Goal: Navigation & Orientation: Find specific page/section

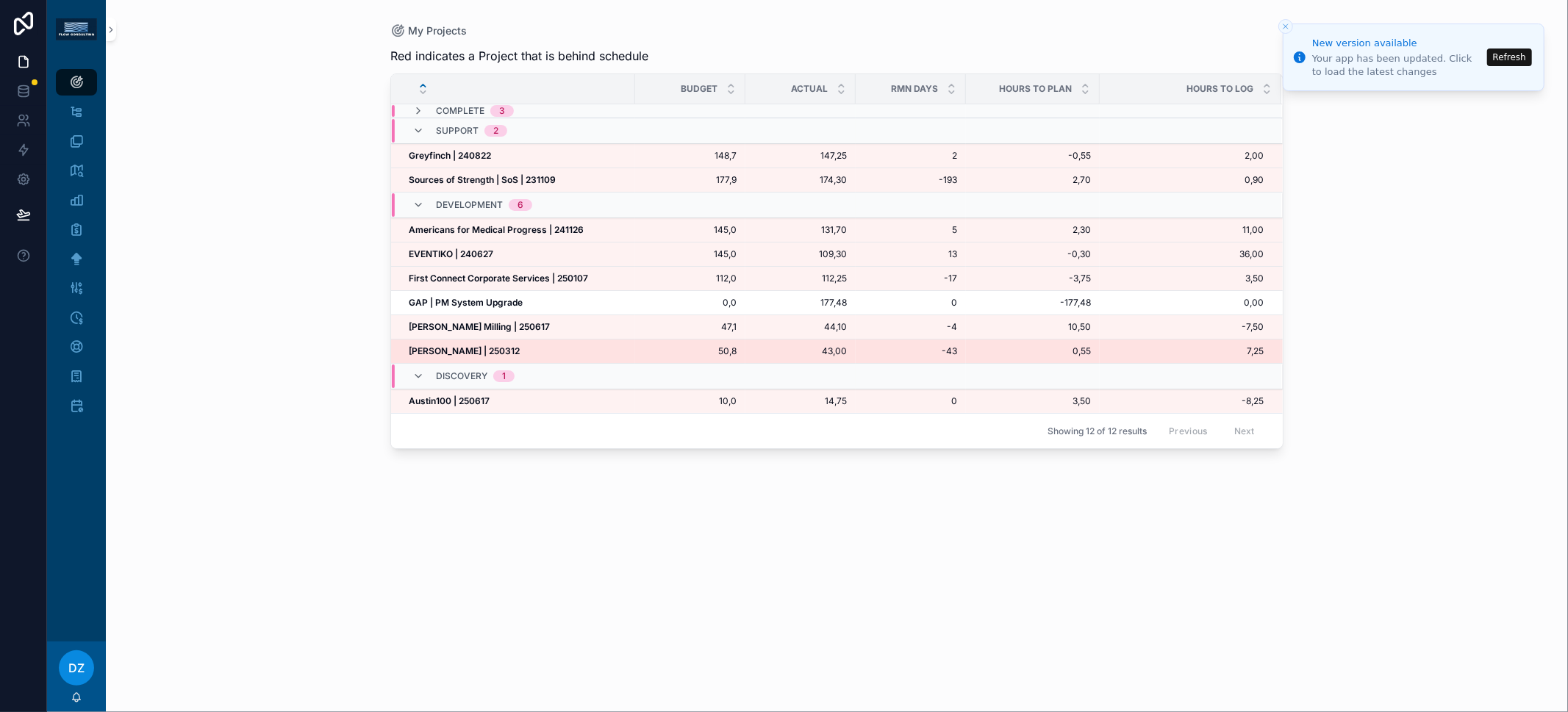
click at [475, 346] on strong "[PERSON_NAME] | 250312" at bounding box center [464, 351] width 111 height 11
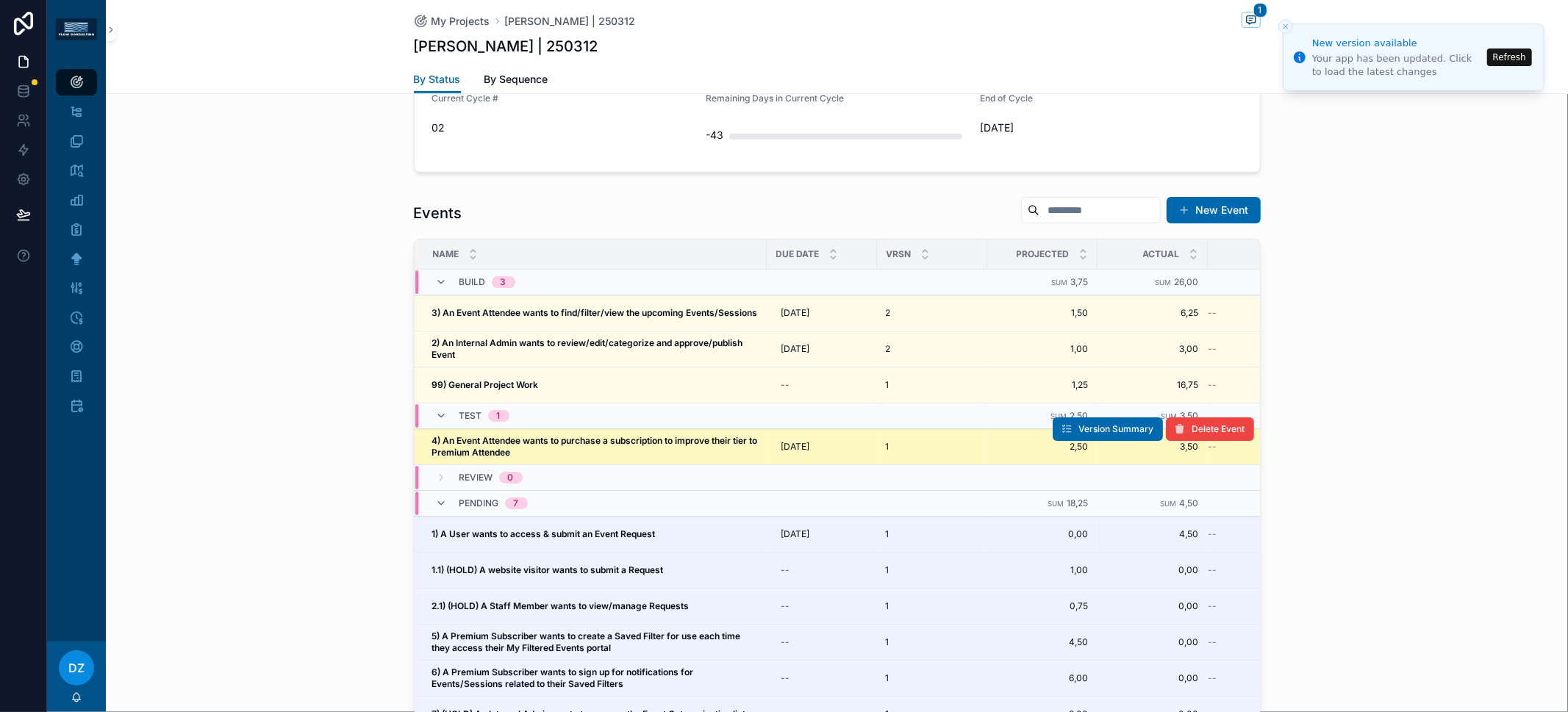
scroll to position [81, 0]
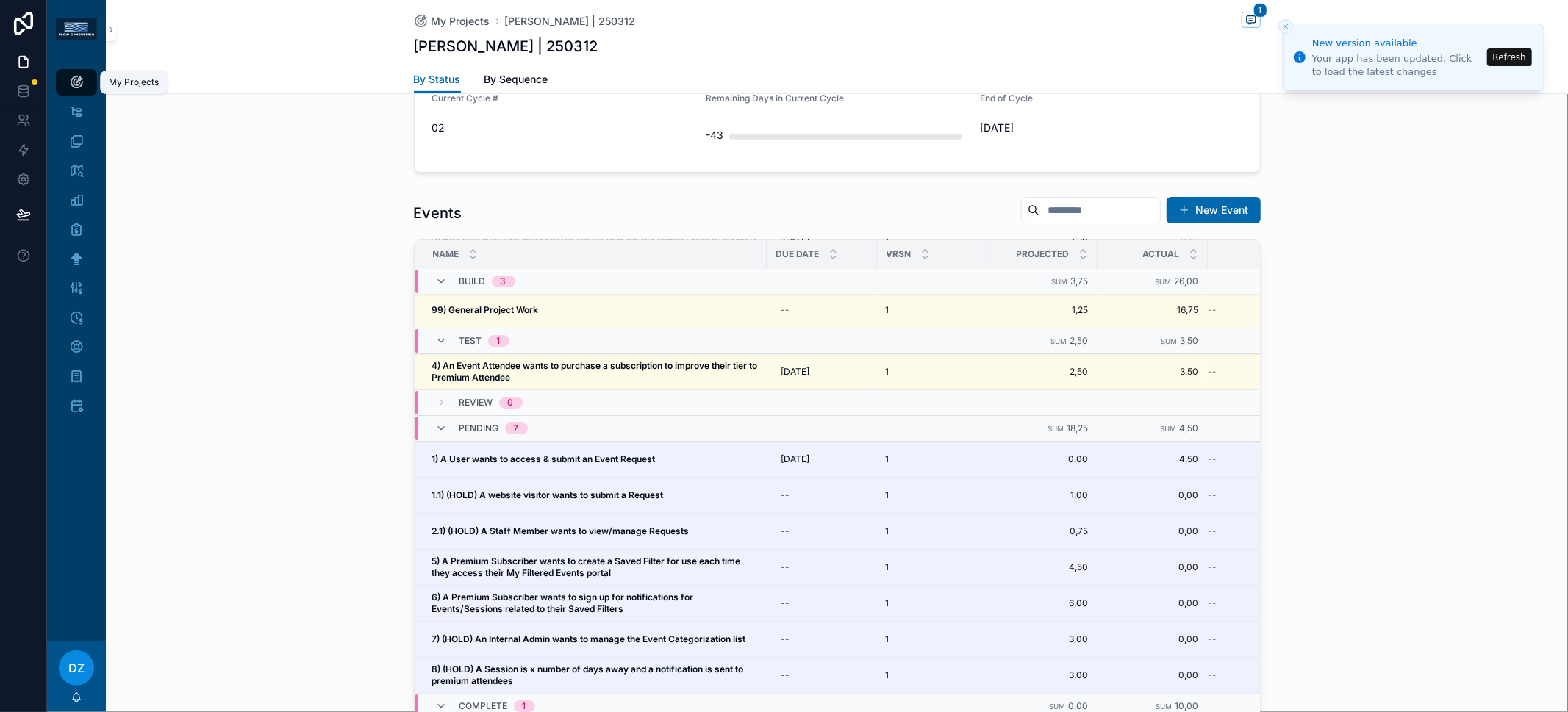
click at [84, 82] on div "My Projects" at bounding box center [76, 82] width 23 height 23
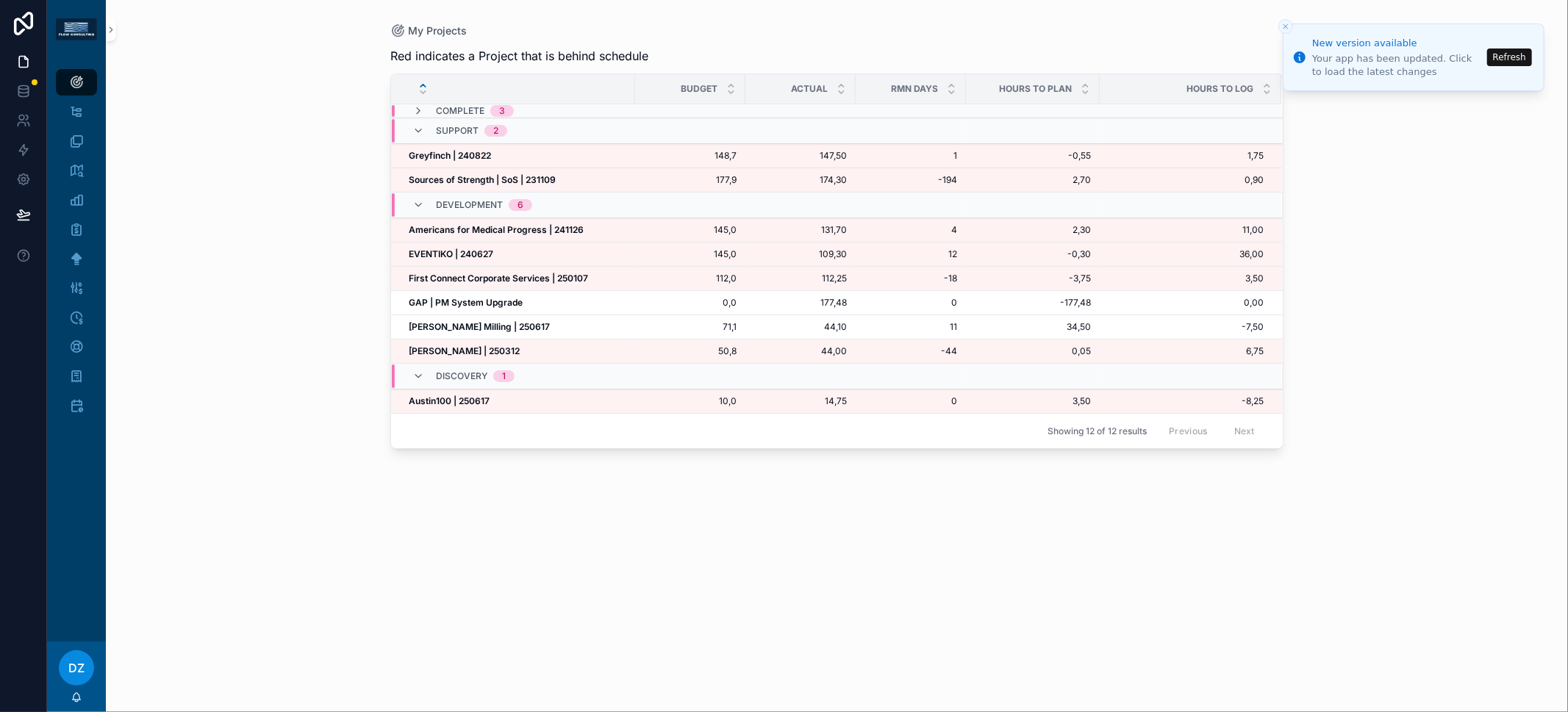
click at [252, 240] on div "My Projects Red indicates a Project that is behind schedule Budget Actual RMN D…" at bounding box center [837, 356] width 1463 height 712
click at [483, 321] on strong "McCrite Milling | 250617" at bounding box center [479, 326] width 141 height 11
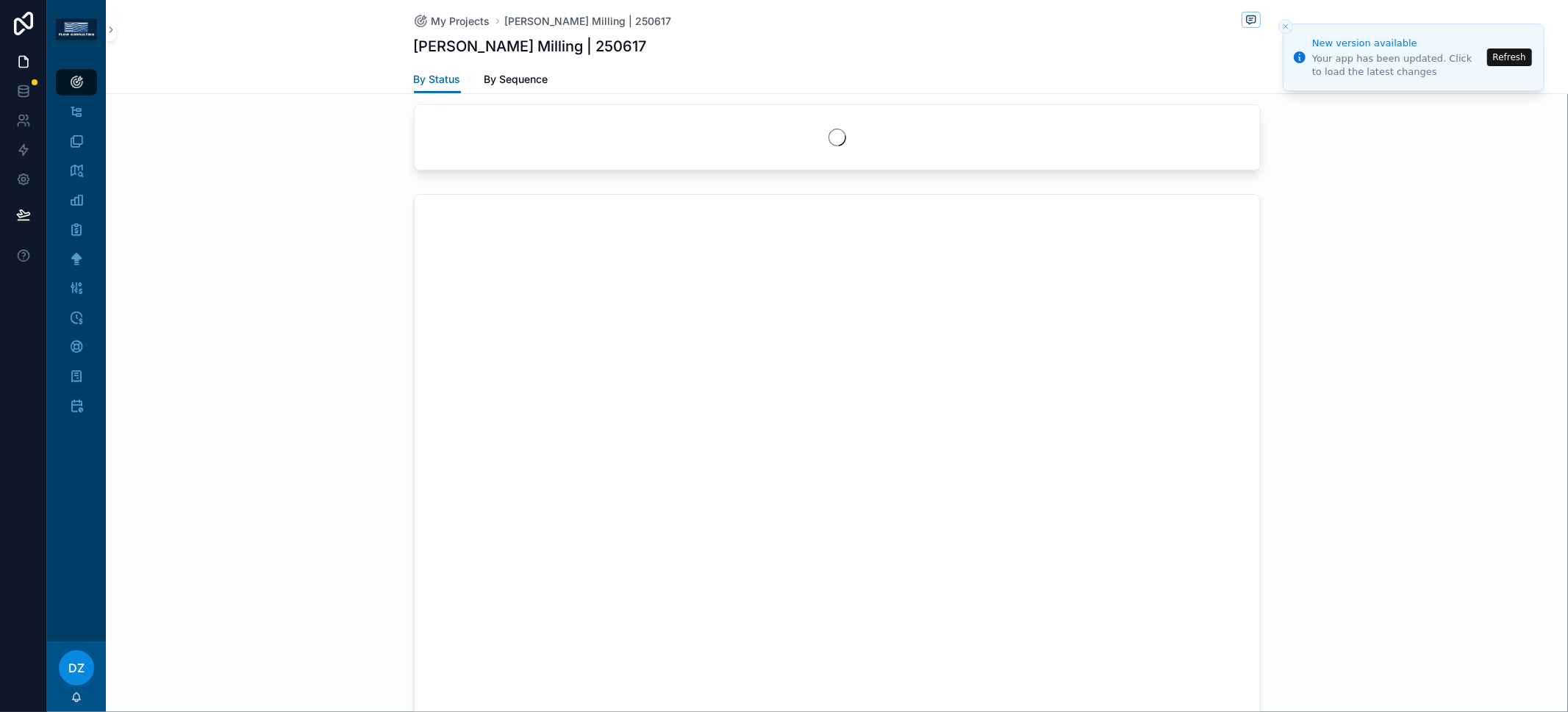
scroll to position [337, 0]
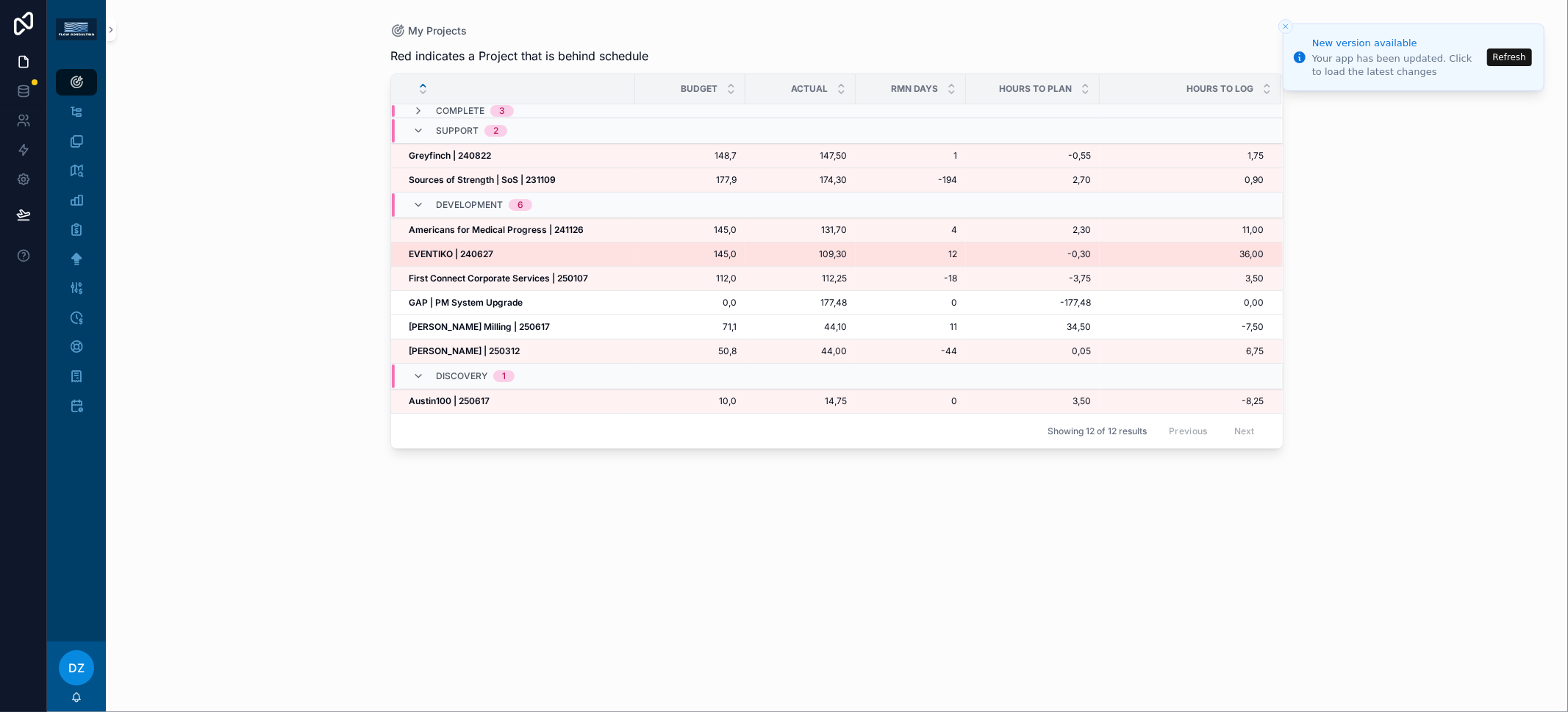
click at [471, 248] on strong "EVENTIKO | 240627" at bounding box center [450, 254] width 85 height 11
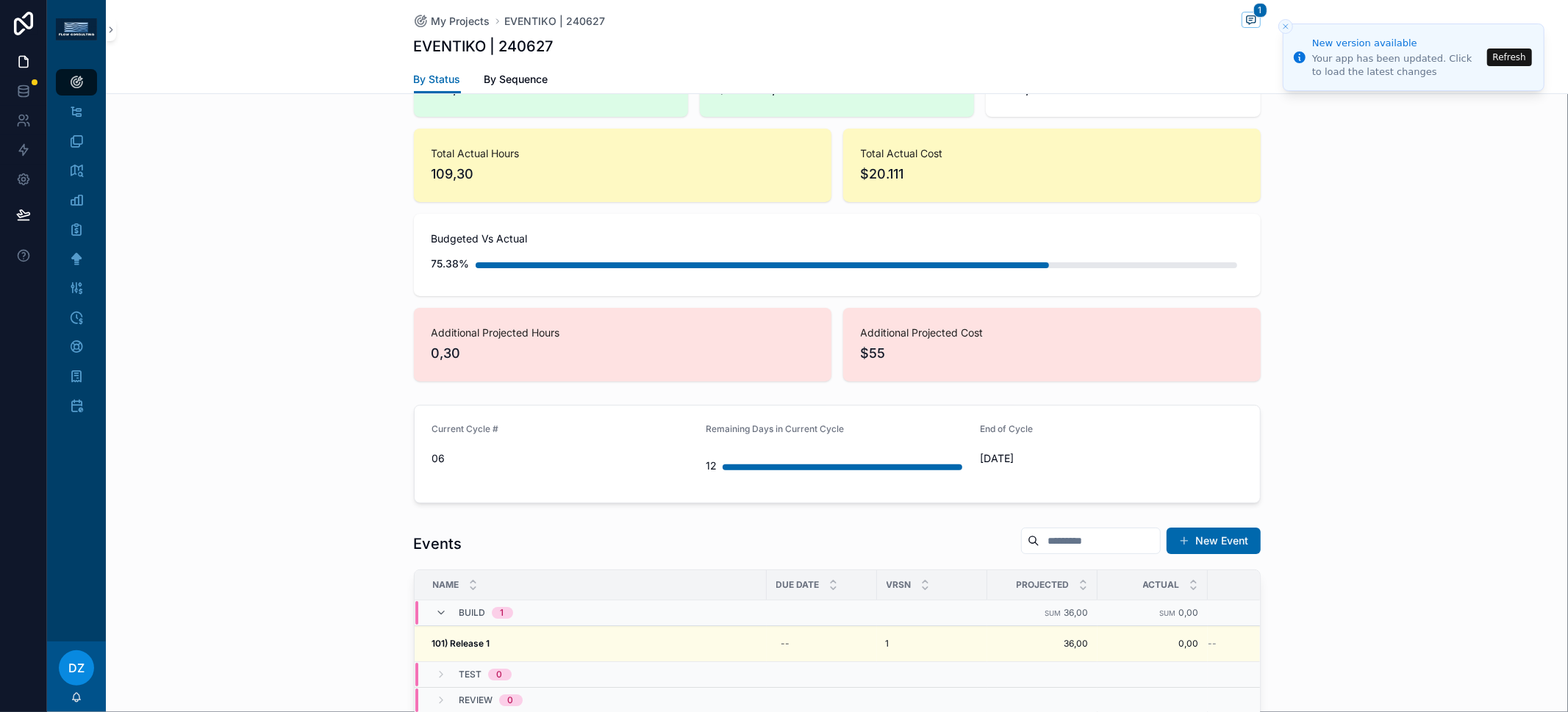
scroll to position [209, 0]
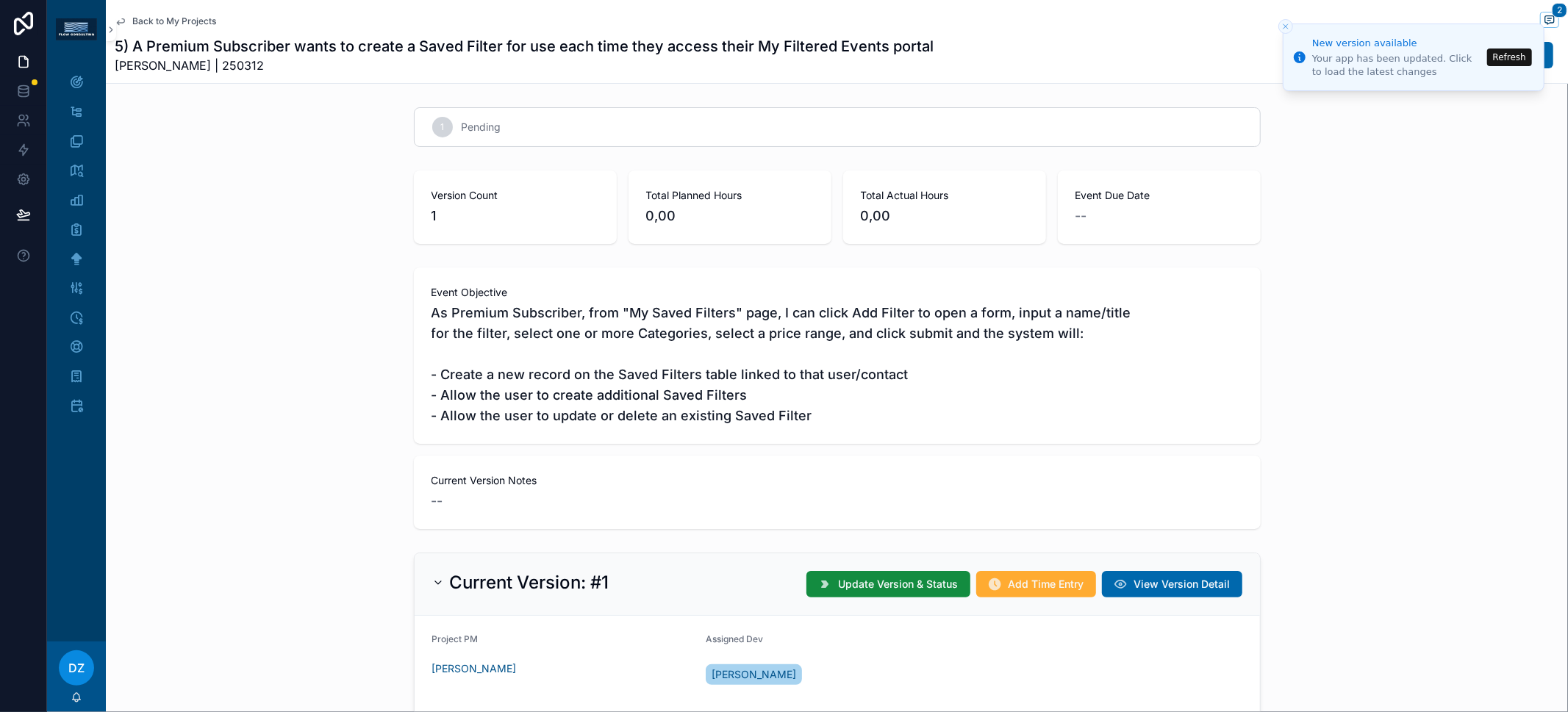
click at [836, 316] on span "As Premium Subscriber, from "My Saved Filters" page, I can click Add Filter to …" at bounding box center [837, 364] width 812 height 123
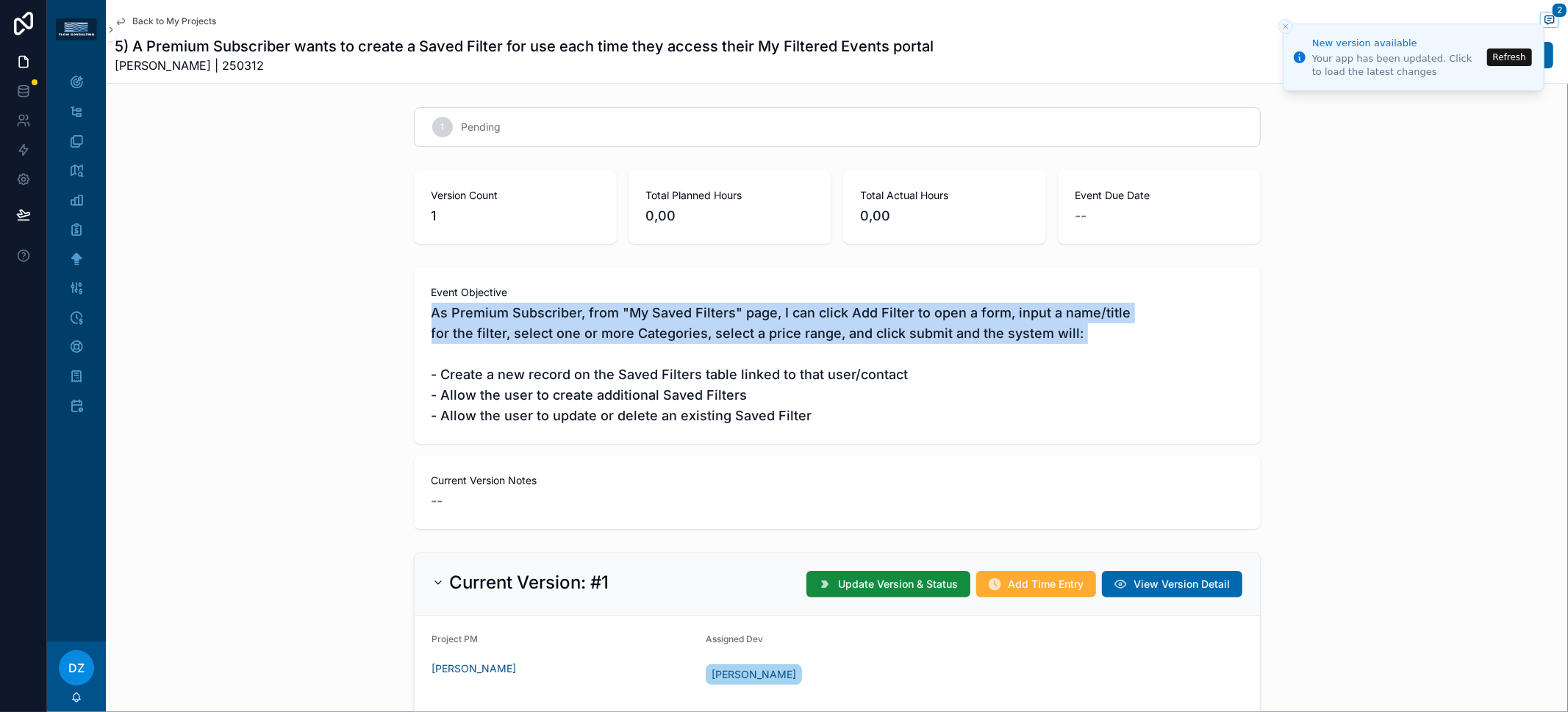
click at [836, 316] on span "As Premium Subscriber, from "My Saved Filters" page, I can click Add Filter to …" at bounding box center [837, 364] width 812 height 123
click at [857, 319] on span "As Premium Subscriber, from "My Saved Filters" page, I can click Add Filter to …" at bounding box center [837, 364] width 812 height 123
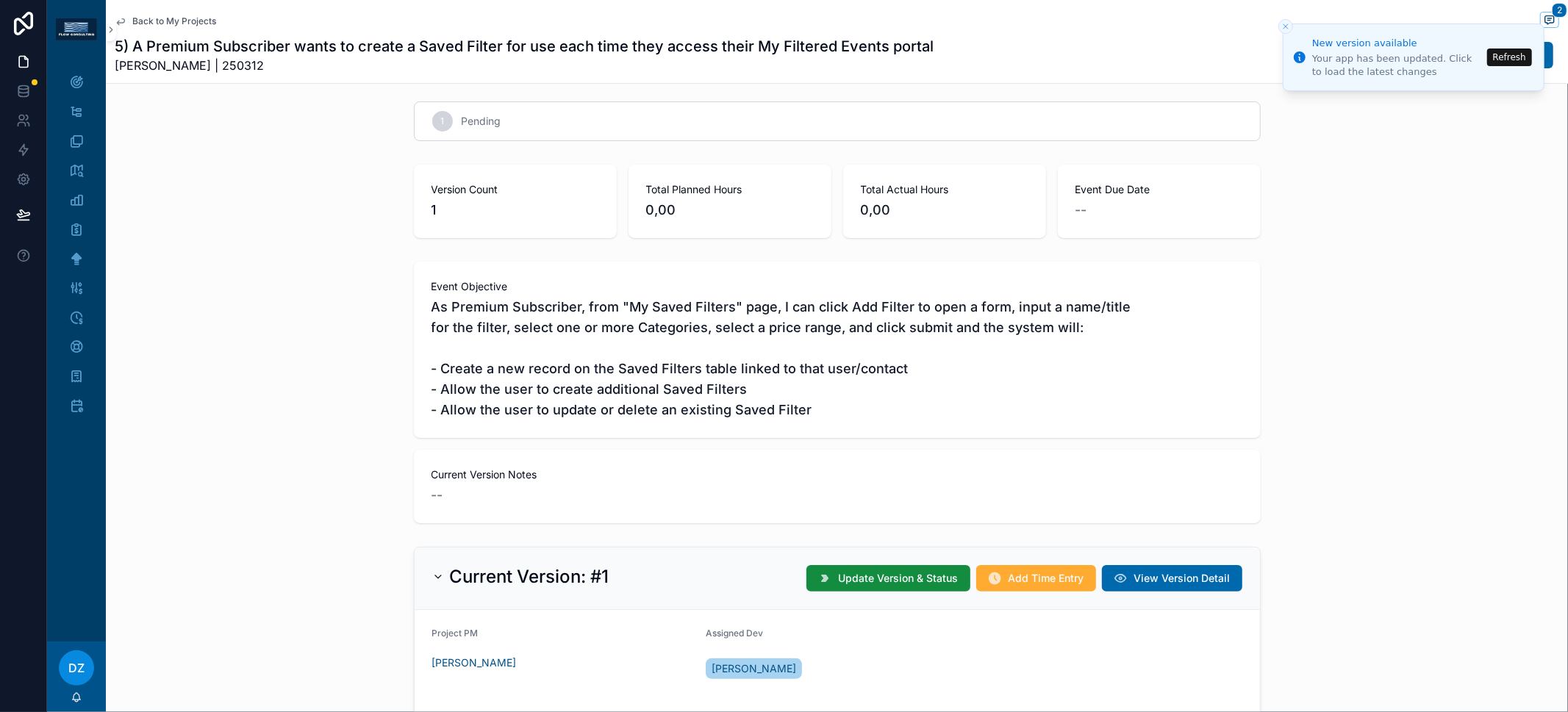
scroll to position [10, 0]
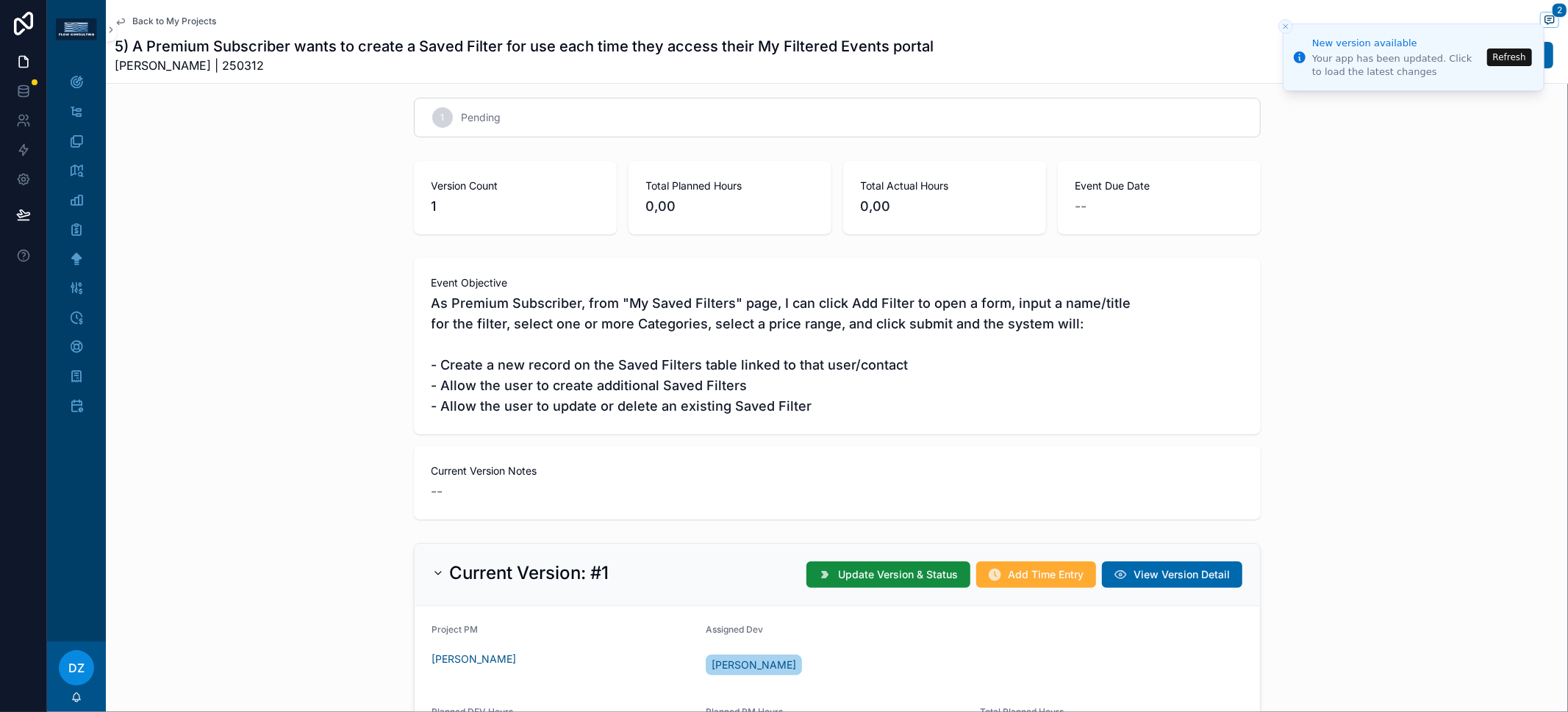
click at [753, 319] on span "As Premium Subscriber, from "My Saved Filters" page, I can click Add Filter to …" at bounding box center [837, 355] width 812 height 123
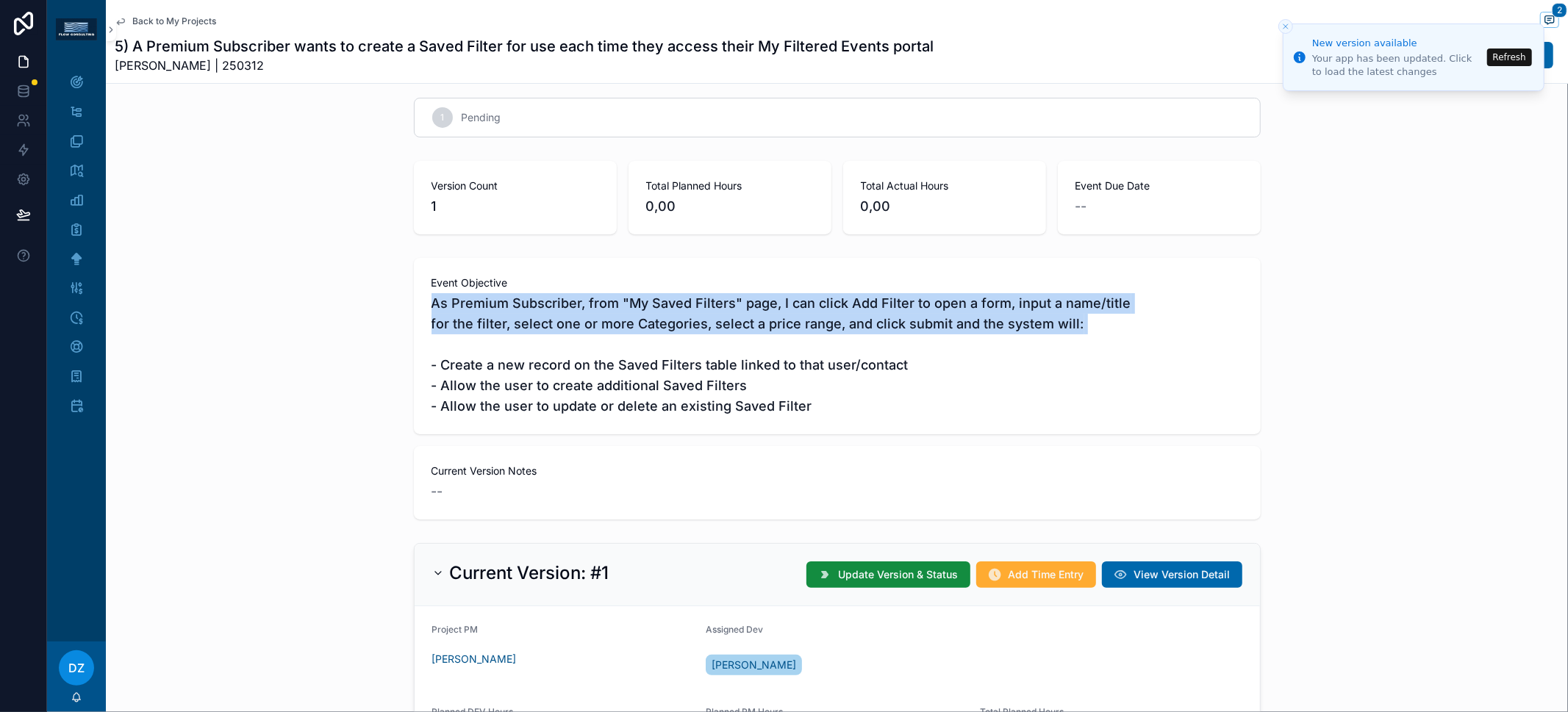
click at [753, 319] on span "As Premium Subscriber, from "My Saved Filters" page, I can click Add Filter to …" at bounding box center [837, 355] width 812 height 123
click at [769, 319] on span "As Premium Subscriber, from "My Saved Filters" page, I can click Add Filter to …" at bounding box center [837, 355] width 812 height 123
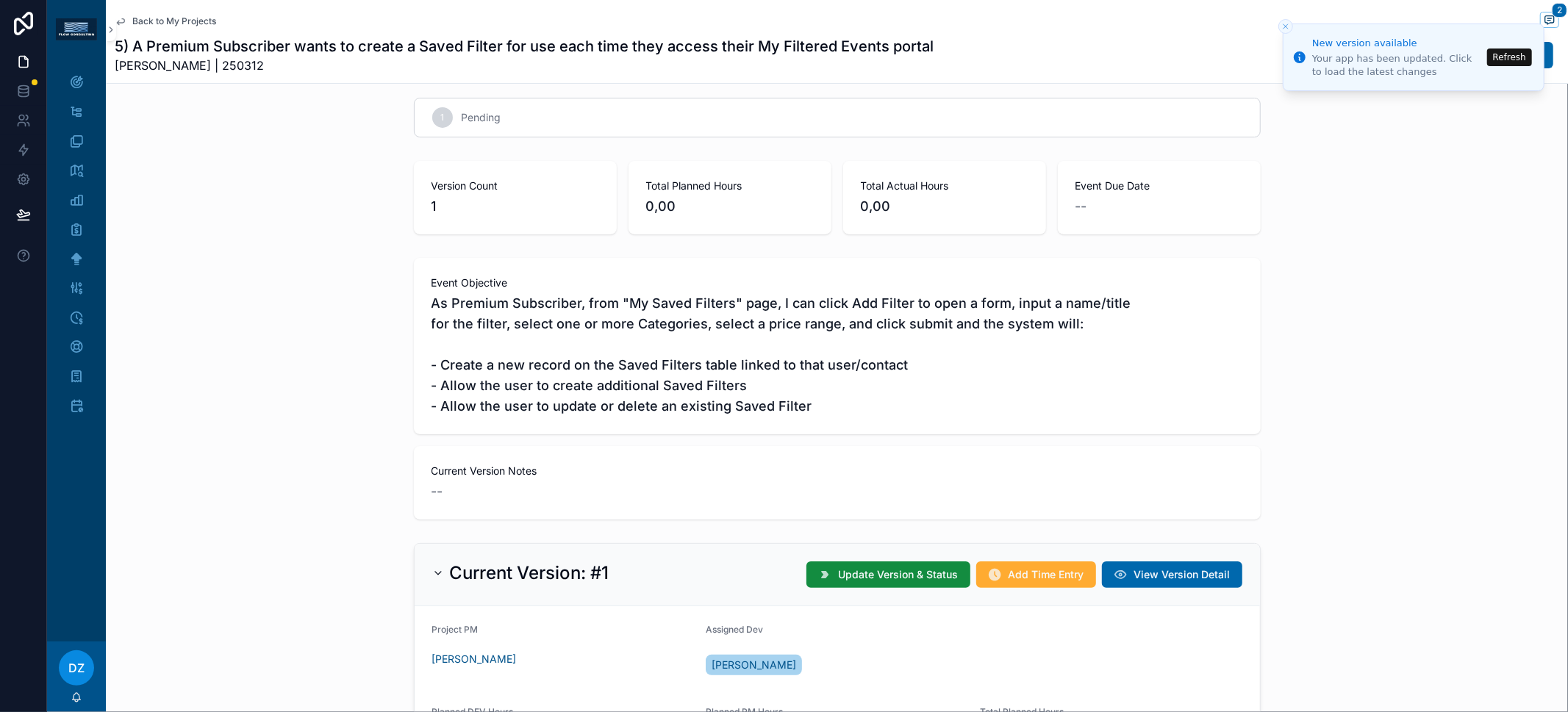
click at [824, 340] on span "As Premium Subscriber, from "My Saved Filters" page, I can click Add Filter to …" at bounding box center [837, 355] width 812 height 123
click at [688, 361] on span "As Premium Subscriber, from "My Saved Filters" page, I can click Add Filter to …" at bounding box center [837, 355] width 812 height 123
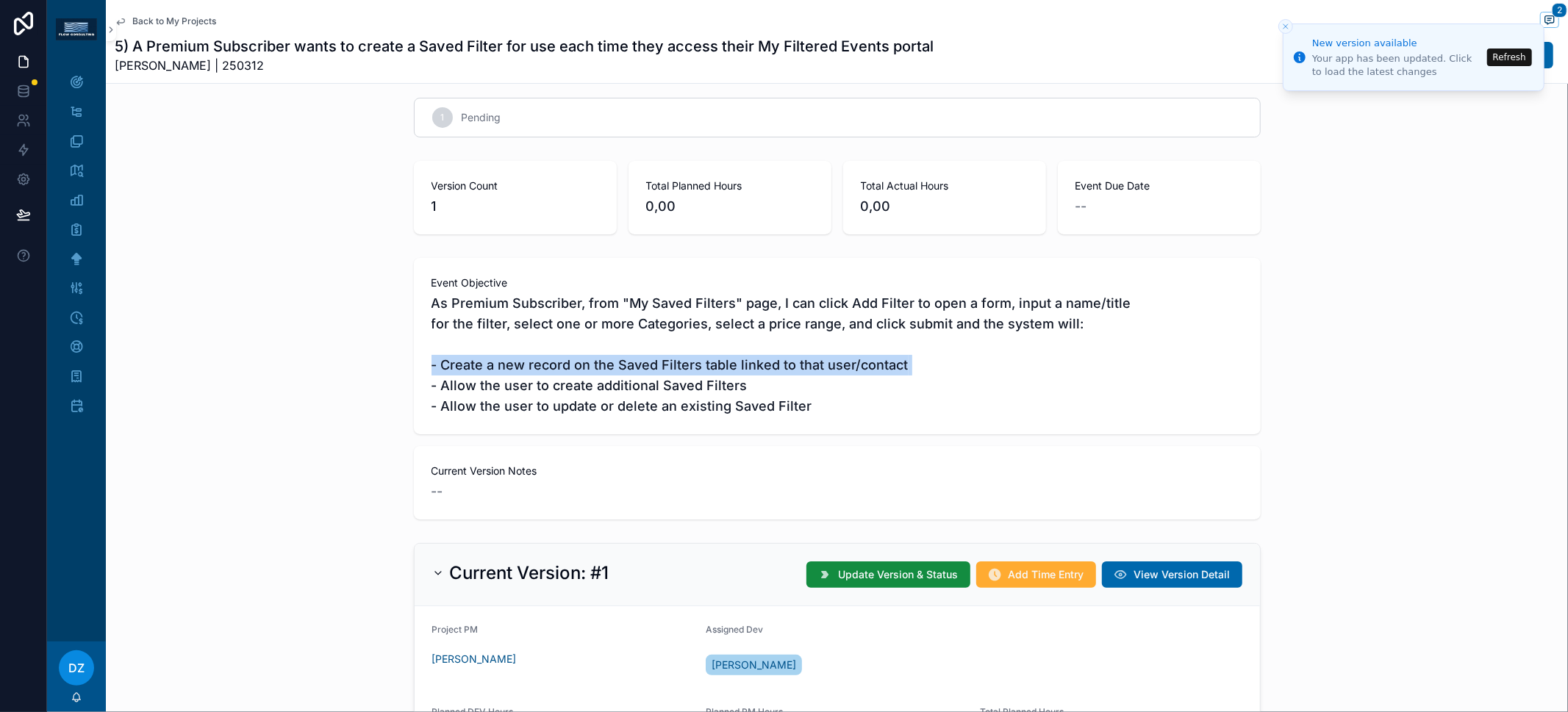
click at [688, 361] on span "As Premium Subscriber, from "My Saved Filters" page, I can click Add Filter to …" at bounding box center [837, 355] width 812 height 123
click at [717, 362] on span "As Premium Subscriber, from "My Saved Filters" page, I can click Add Filter to …" at bounding box center [837, 355] width 812 height 123
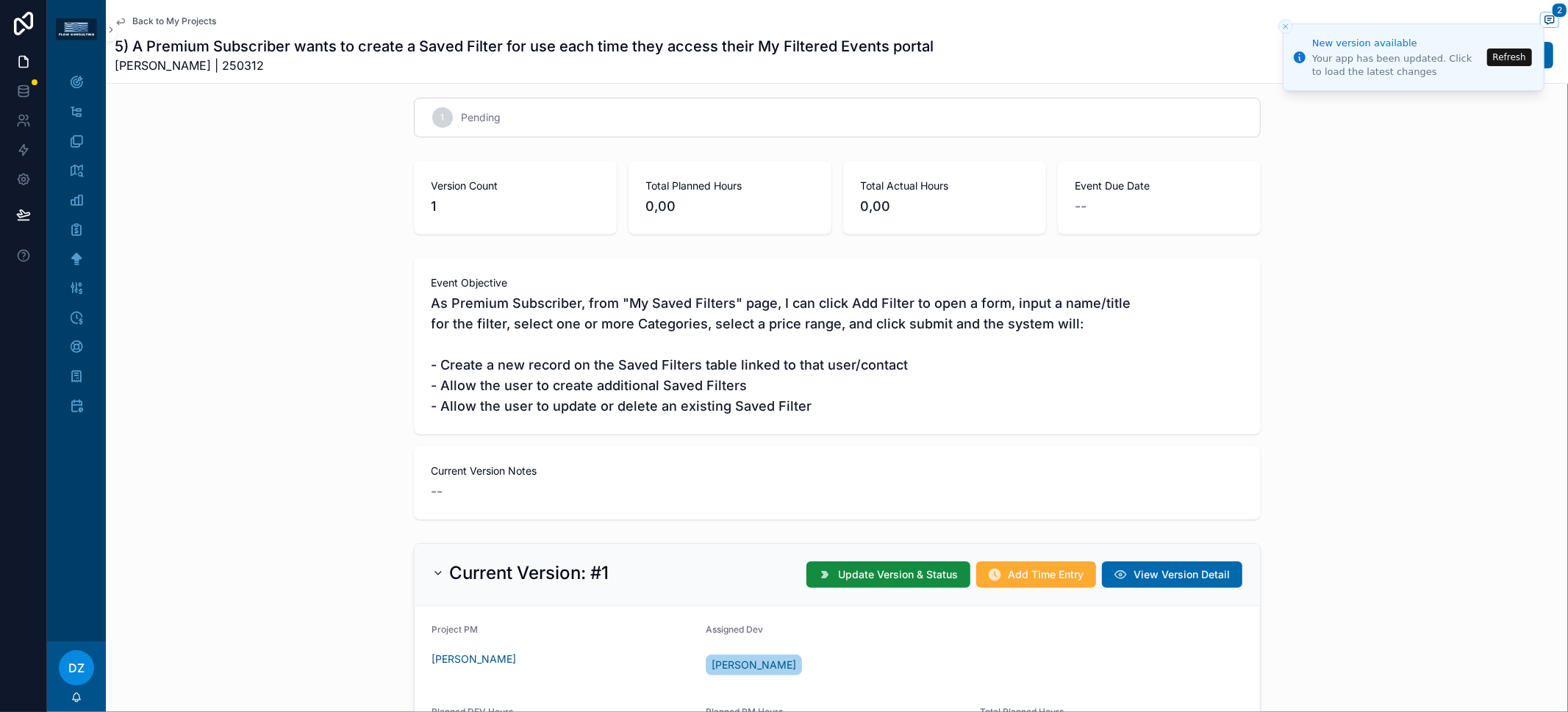
scroll to position [28, 0]
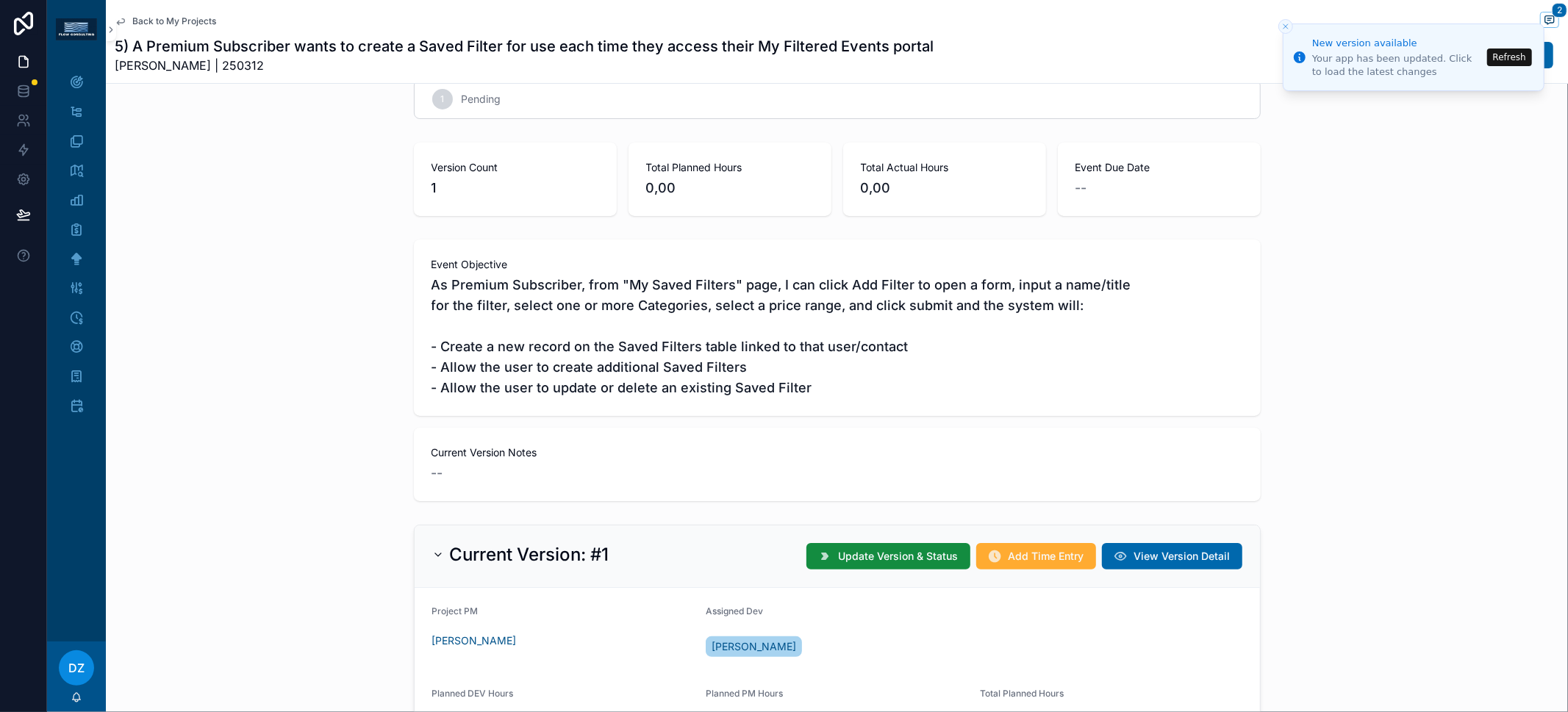
click at [691, 375] on span "As Premium Subscriber, from "My Saved Filters" page, I can click Add Filter to …" at bounding box center [837, 337] width 812 height 123
click at [711, 379] on span "As Premium Subscriber, from "My Saved Filters" page, I can click Add Filter to …" at bounding box center [837, 337] width 812 height 123
click at [681, 390] on span "As Premium Subscriber, from "My Saved Filters" page, I can click Add Filter to …" at bounding box center [837, 337] width 812 height 123
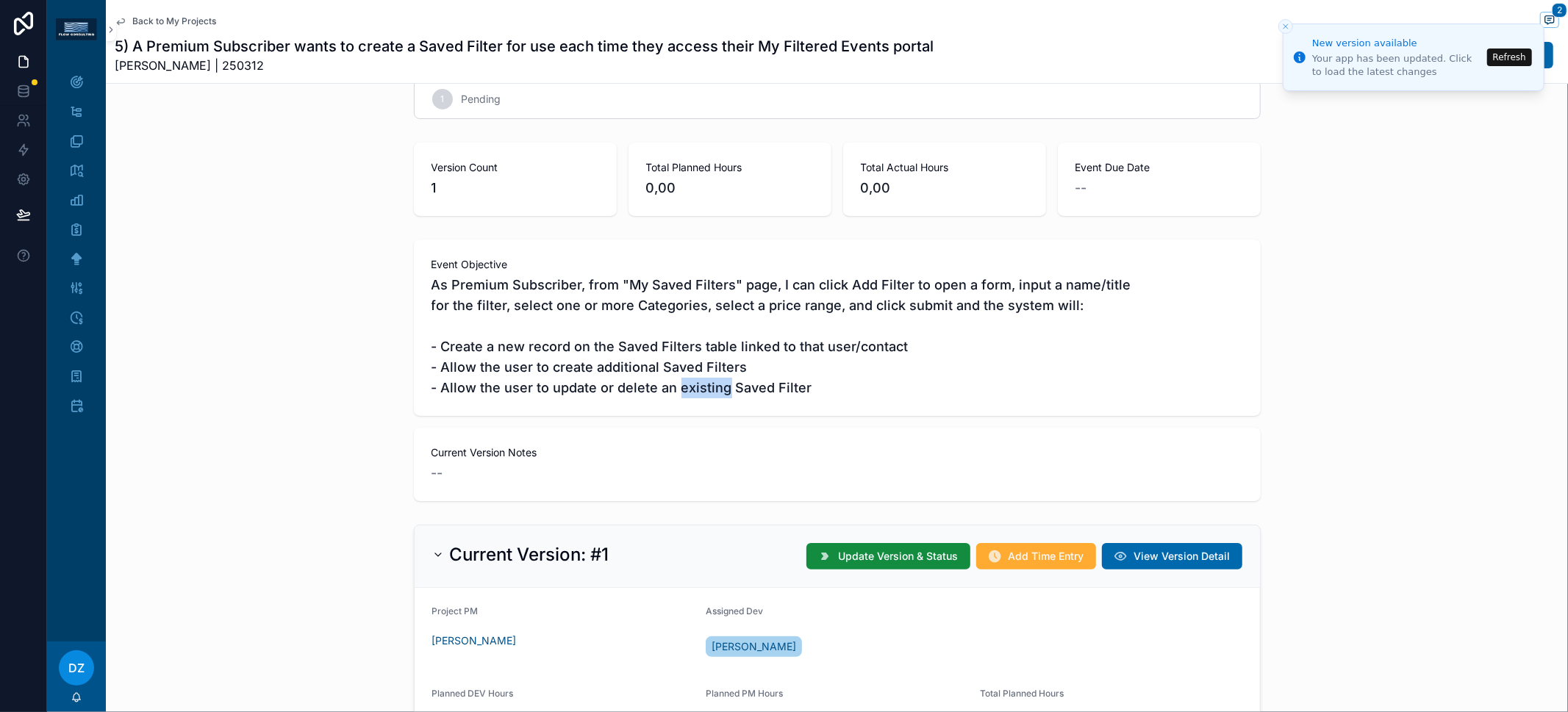
click at [681, 390] on span "As Premium Subscriber, from "My Saved Filters" page, I can click Add Filter to …" at bounding box center [837, 337] width 812 height 123
click at [723, 393] on span "As Premium Subscriber, from "My Saved Filters" page, I can click Add Filter to …" at bounding box center [837, 337] width 812 height 123
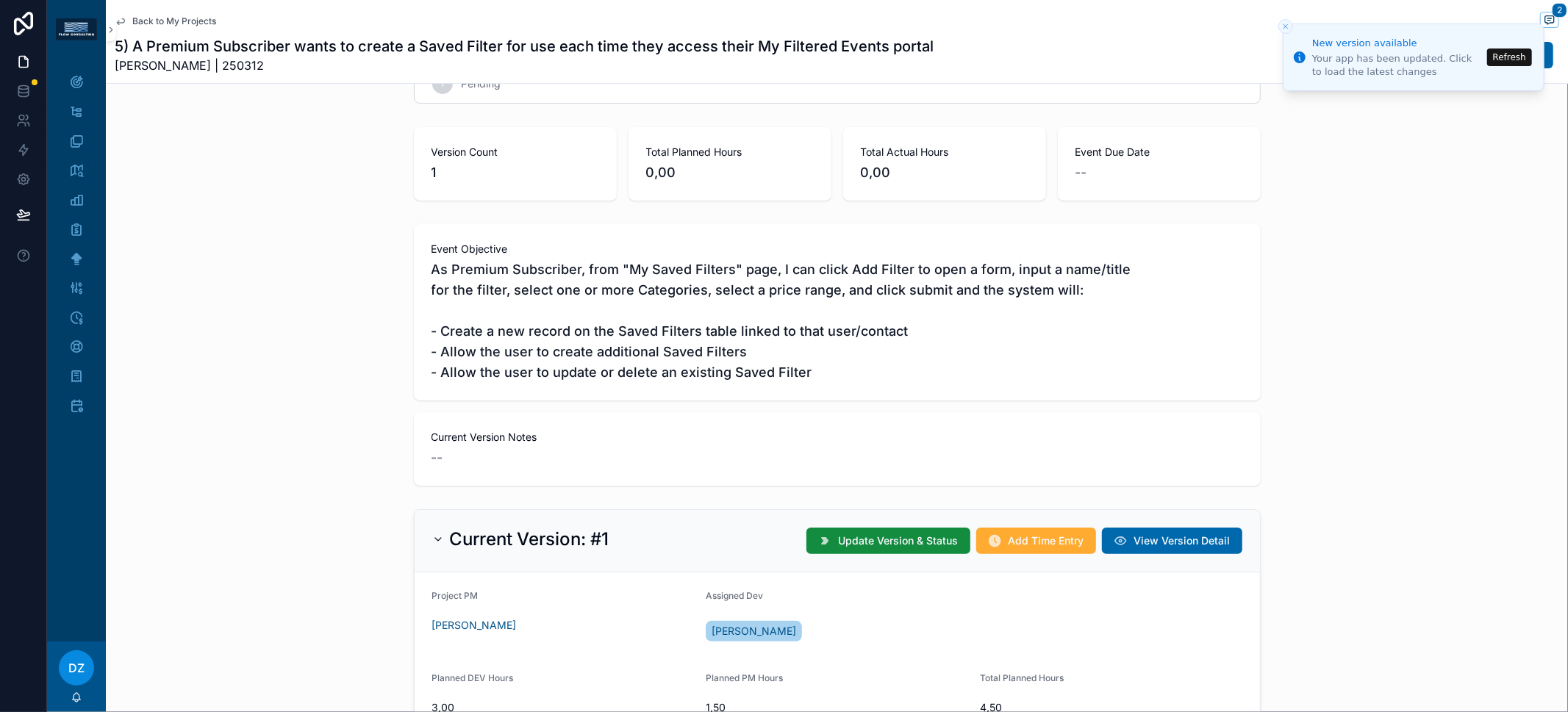
scroll to position [44, 0]
click at [637, 362] on span "As Premium Subscriber, from "My Saved Filters" page, I can click Add Filter to …" at bounding box center [837, 320] width 812 height 123
click at [669, 366] on span "As Premium Subscriber, from "My Saved Filters" page, I can click Add Filter to …" at bounding box center [837, 320] width 812 height 123
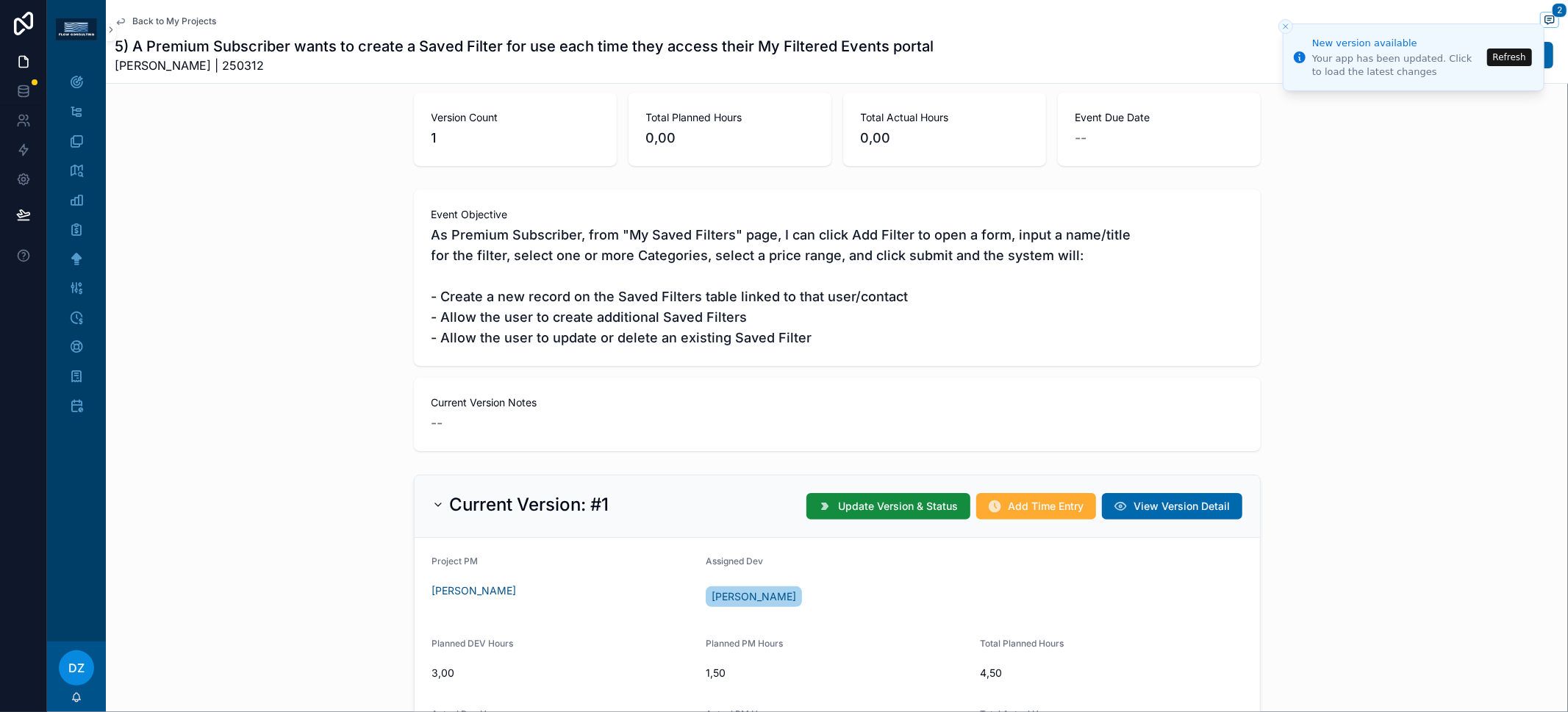
scroll to position [74, 0]
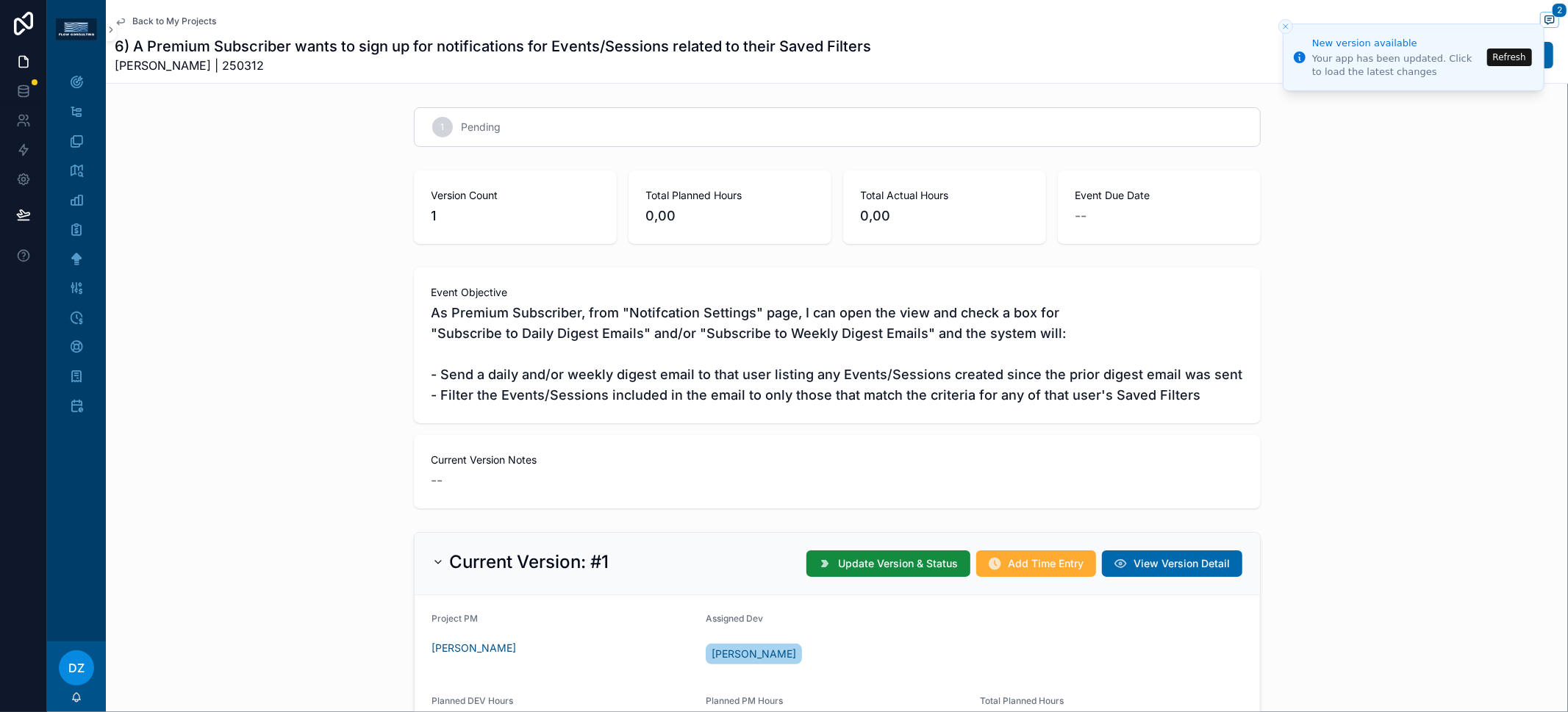
click at [691, 323] on span "As Premium Subscriber, from "Notifcation Settings" page, I can open the view an…" at bounding box center [837, 355] width 812 height 103
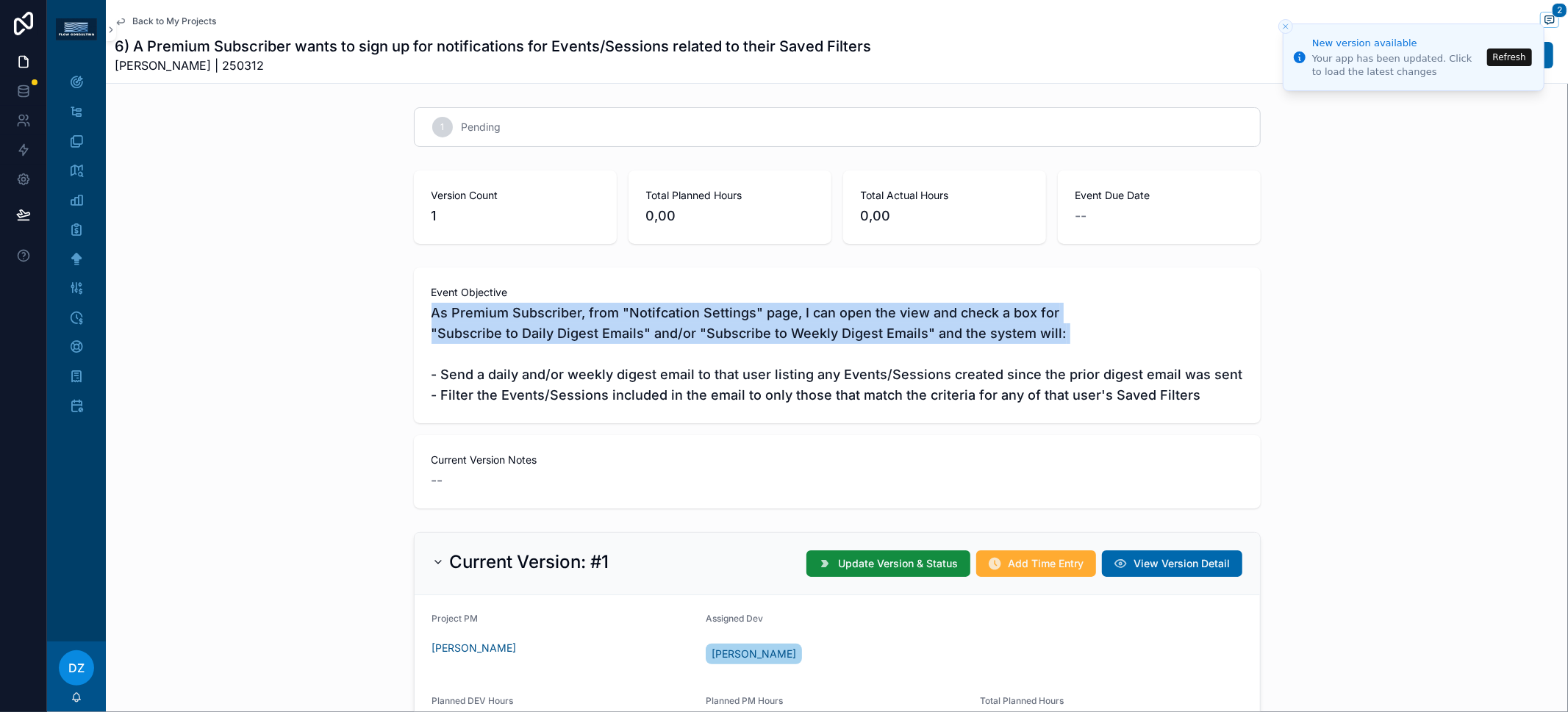
click at [691, 323] on span "As Premium Subscriber, from "Notifcation Settings" page, I can open the view an…" at bounding box center [837, 355] width 812 height 103
click at [694, 337] on span "As Premium Subscriber, from "Notifcation Settings" page, I can open the view an…" at bounding box center [837, 355] width 812 height 103
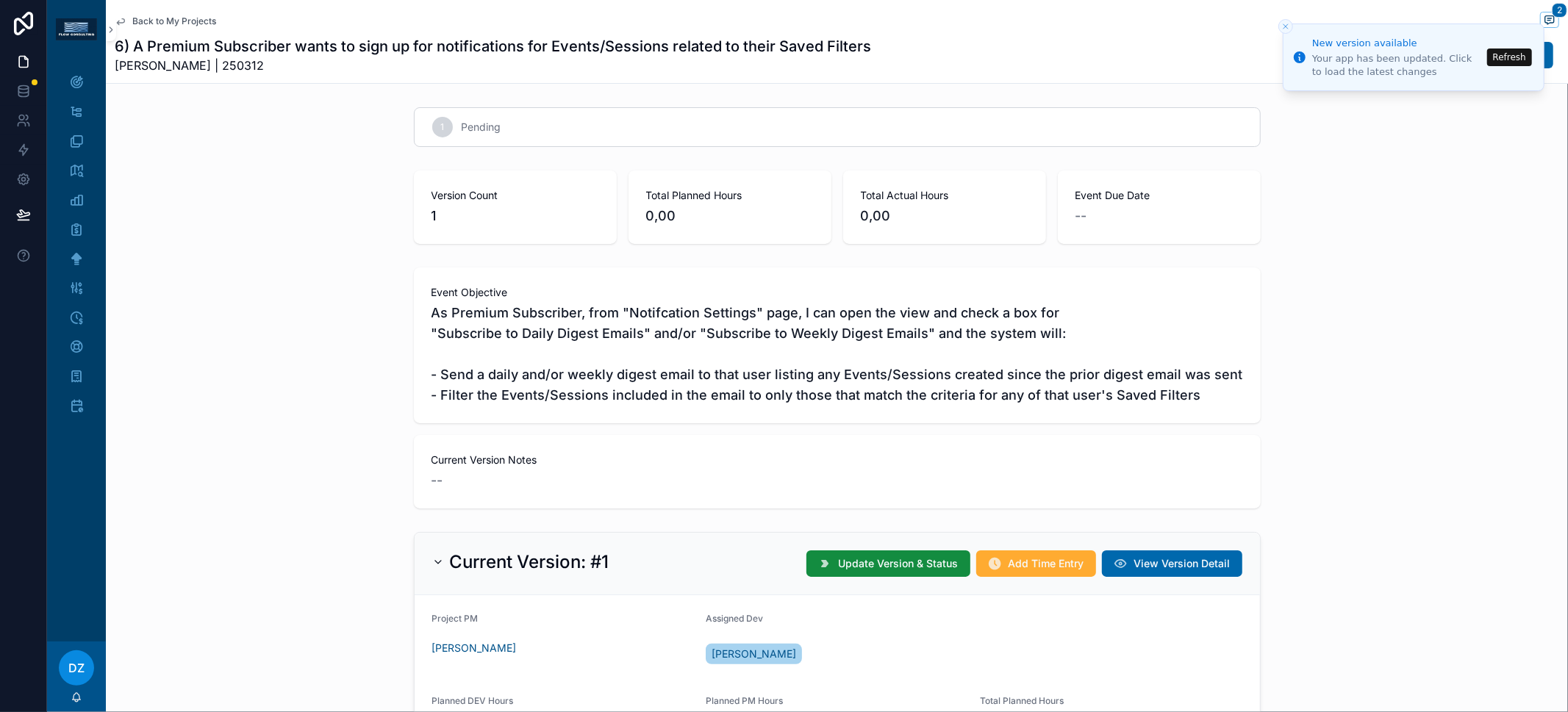
click at [628, 339] on span "As Premium Subscriber, from "Notifcation Settings" page, I can open the view an…" at bounding box center [837, 355] width 812 height 103
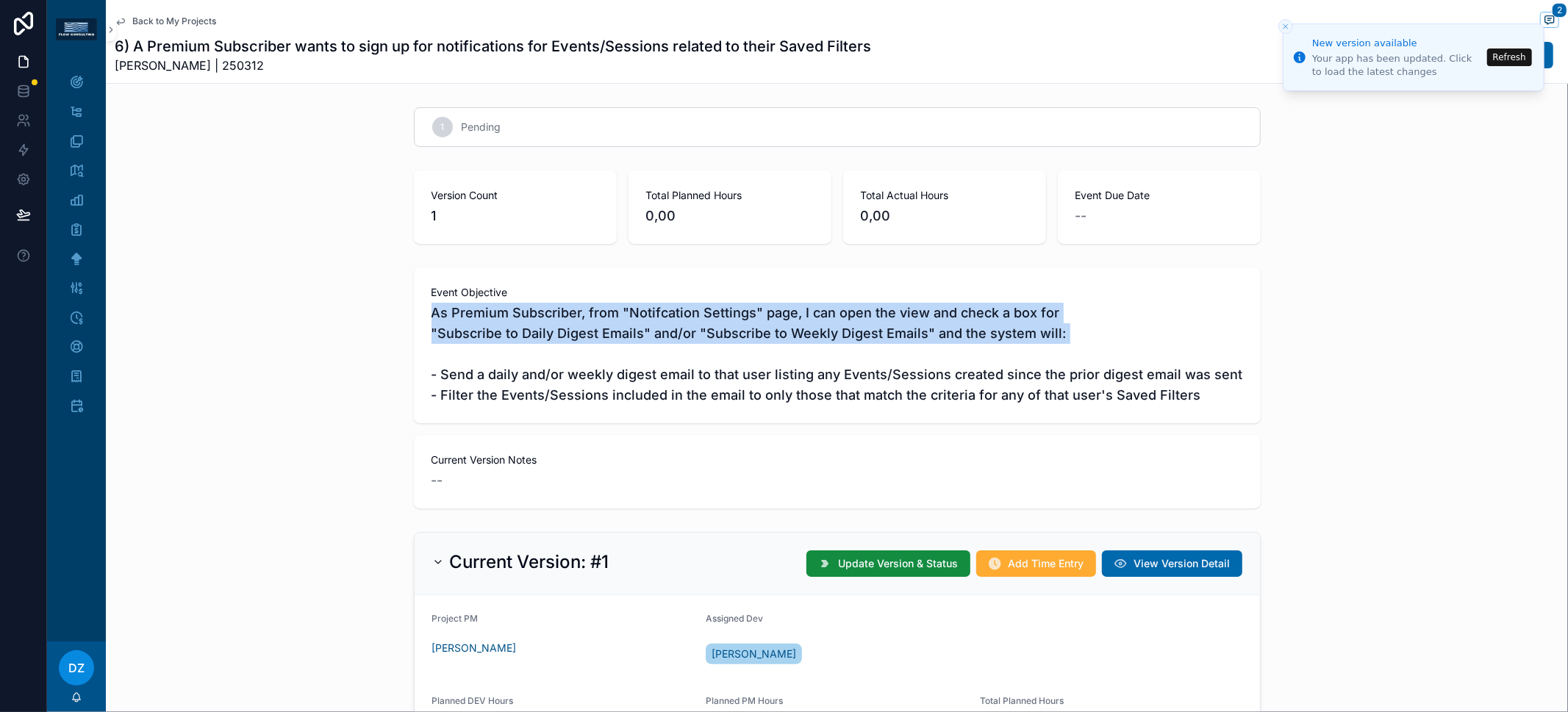
click at [628, 339] on span "As Premium Subscriber, from "Notifcation Settings" page, I can open the view an…" at bounding box center [837, 355] width 812 height 103
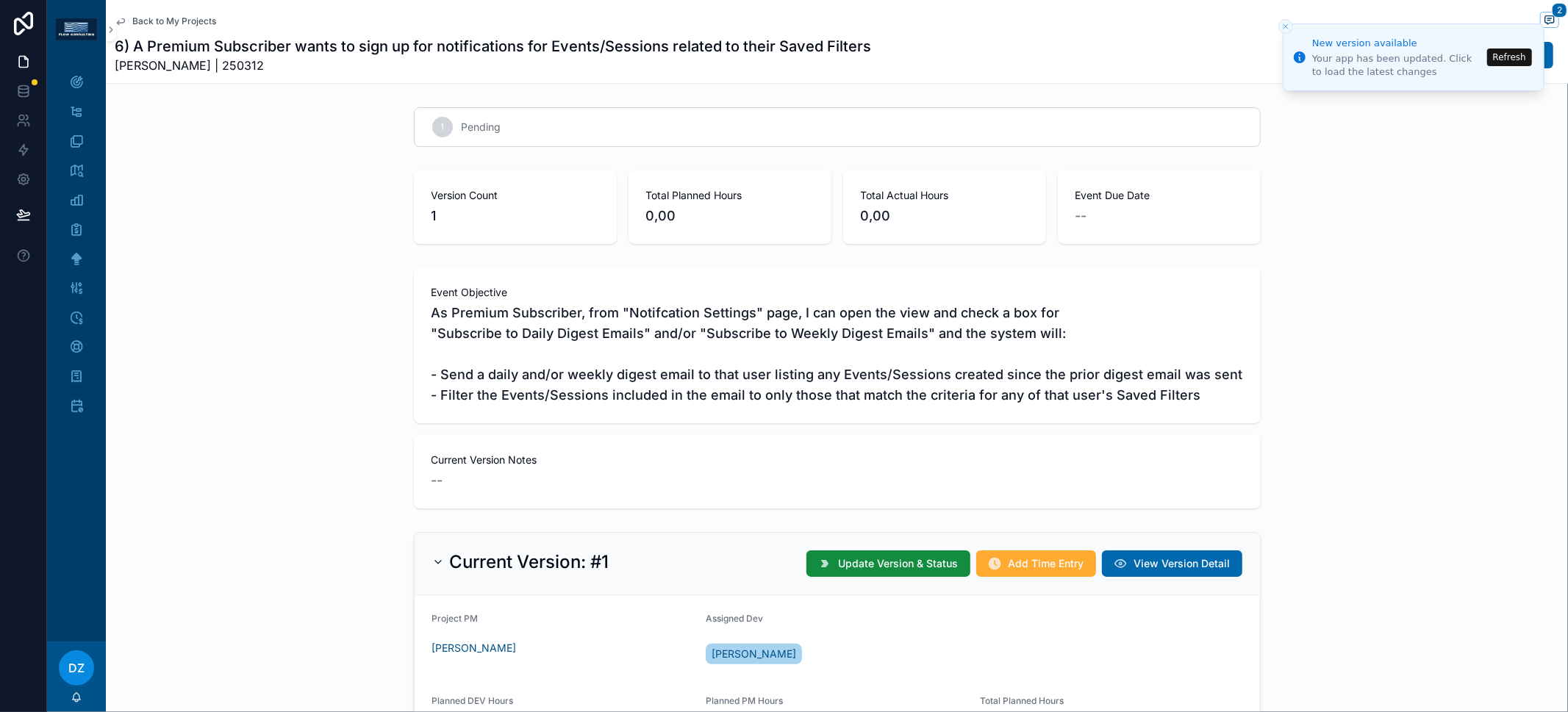
click at [656, 403] on span "As Premium Subscriber, from "Notifcation Settings" page, I can open the view an…" at bounding box center [837, 355] width 812 height 103
click at [655, 378] on span "As Premium Subscriber, from "Notifcation Settings" page, I can open the view an…" at bounding box center [837, 355] width 812 height 103
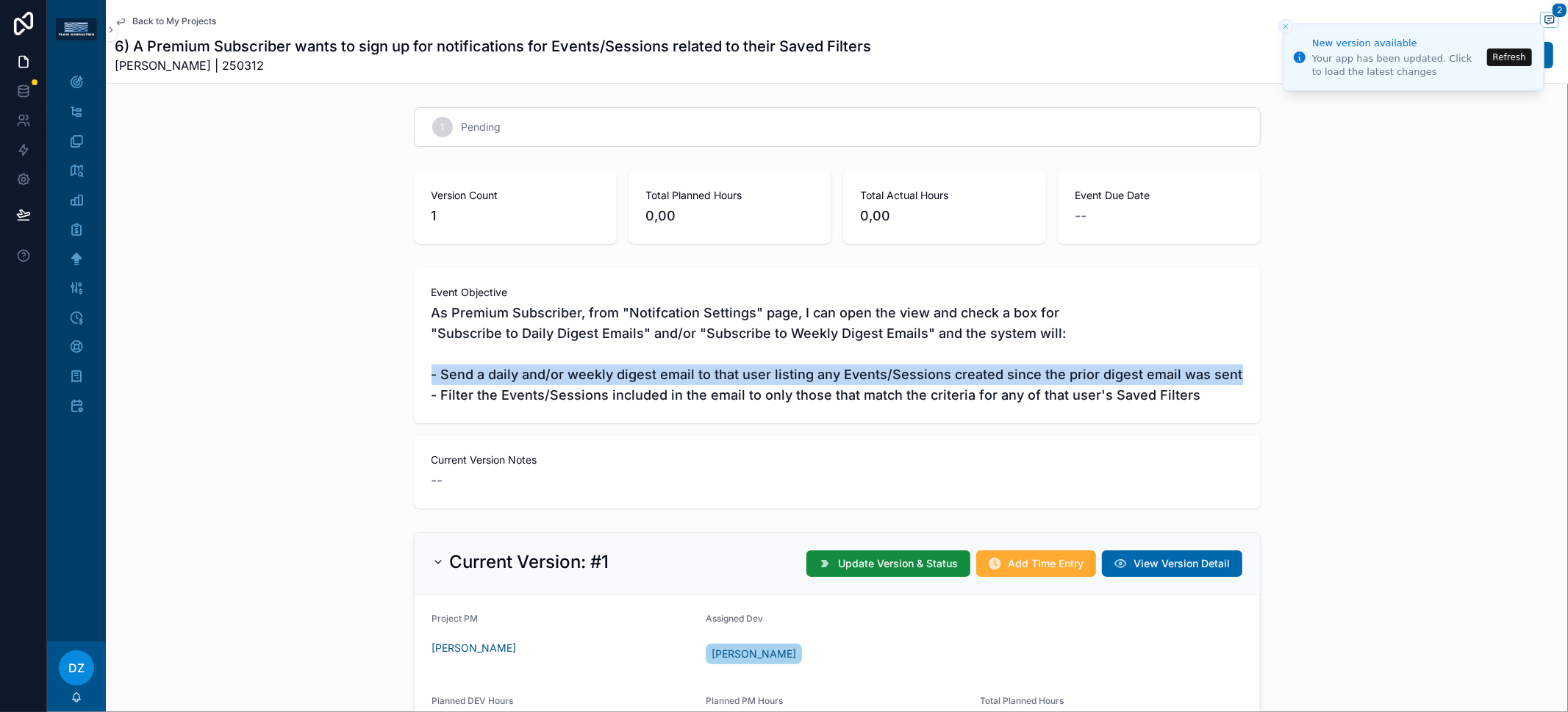
drag, startPoint x: 655, startPoint y: 378, endPoint x: 660, endPoint y: 386, distance: 9.4
click at [655, 378] on span "As Premium Subscriber, from "Notifcation Settings" page, I can open the view an…" at bounding box center [837, 355] width 812 height 103
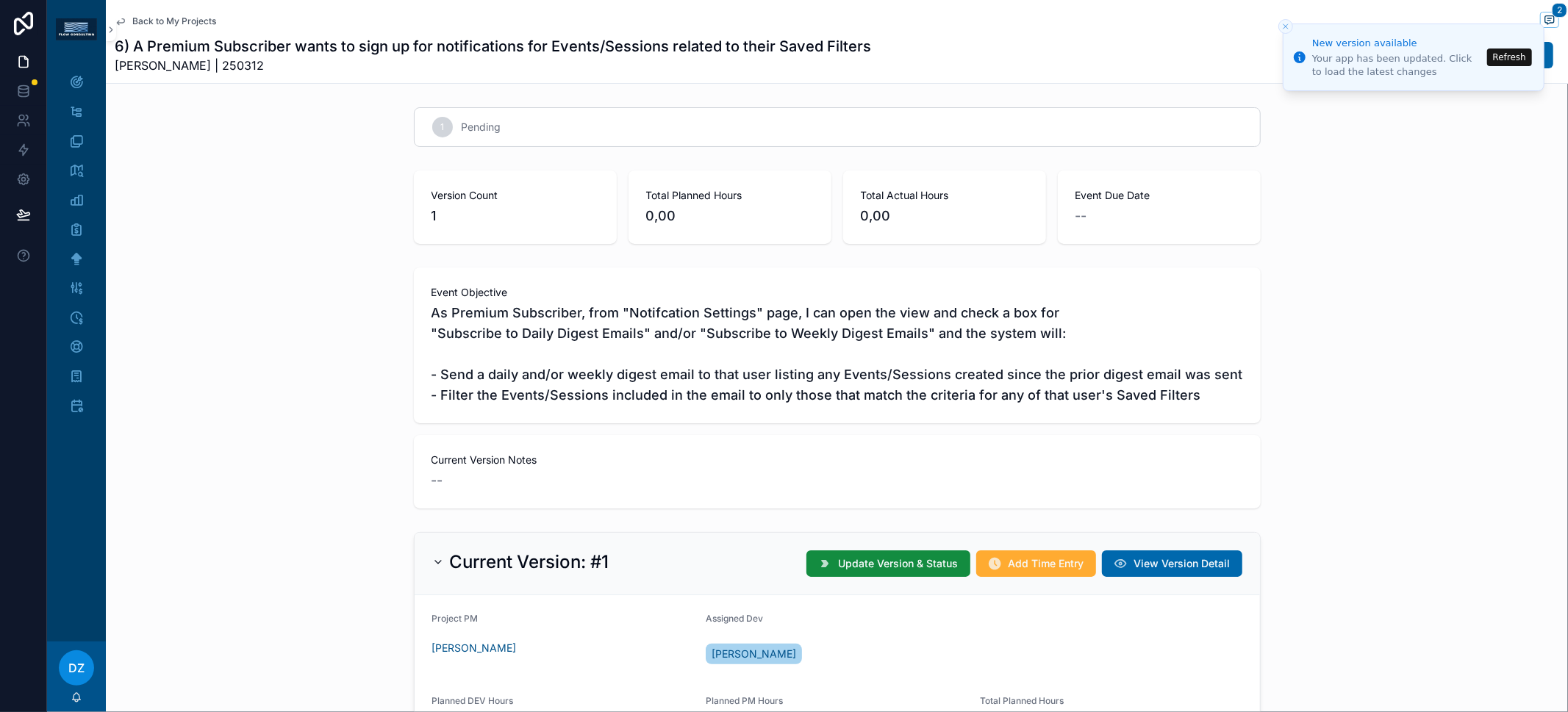
click at [687, 445] on div "Current Version Notes --" at bounding box center [837, 472] width 847 height 73
click at [1082, 387] on span "As Premium Subscriber, from "Notifcation Settings" page, I can open the view an…" at bounding box center [837, 355] width 812 height 103
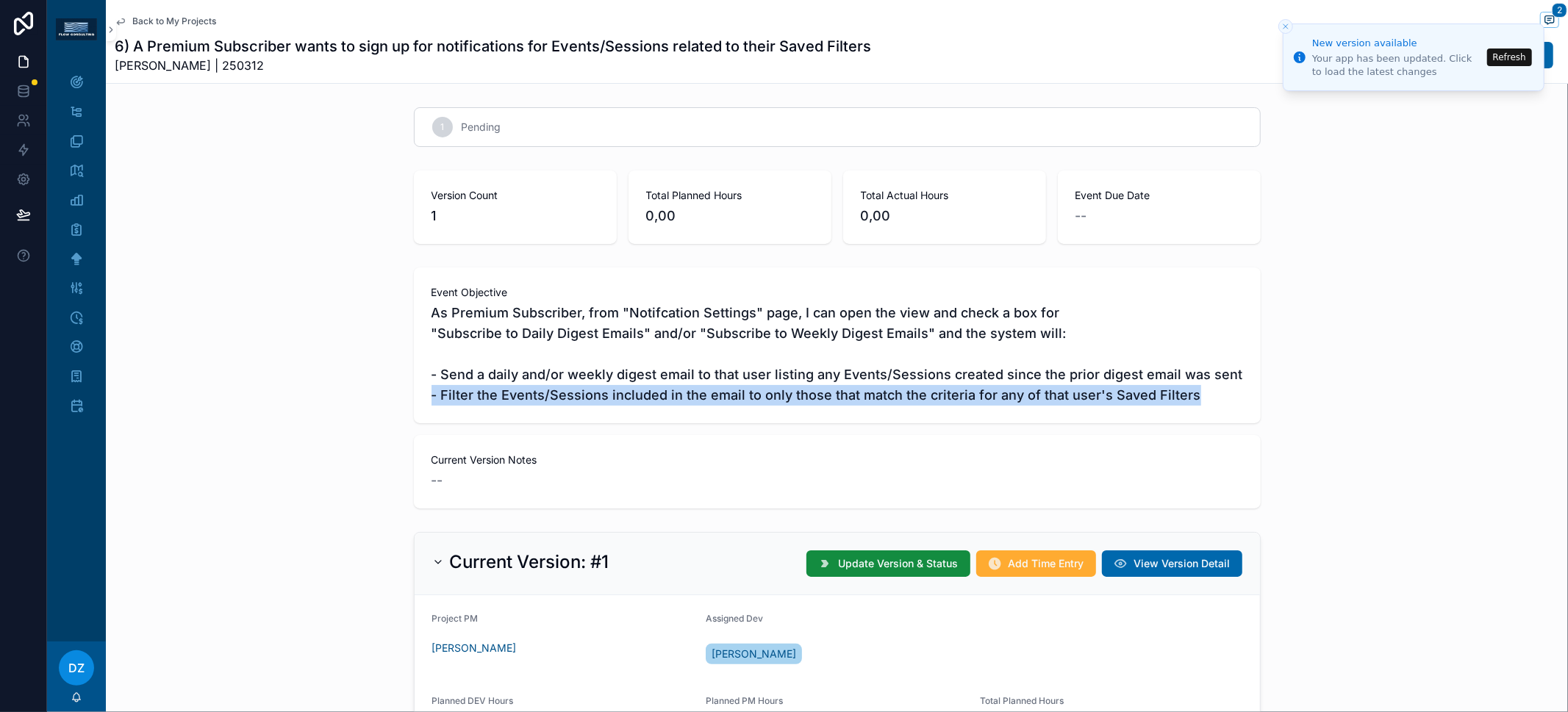
click at [1082, 387] on span "As Premium Subscriber, from "Notifcation Settings" page, I can open the view an…" at bounding box center [837, 355] width 812 height 103
click at [938, 396] on span "As Premium Subscriber, from "Notifcation Settings" page, I can open the view an…" at bounding box center [837, 355] width 812 height 103
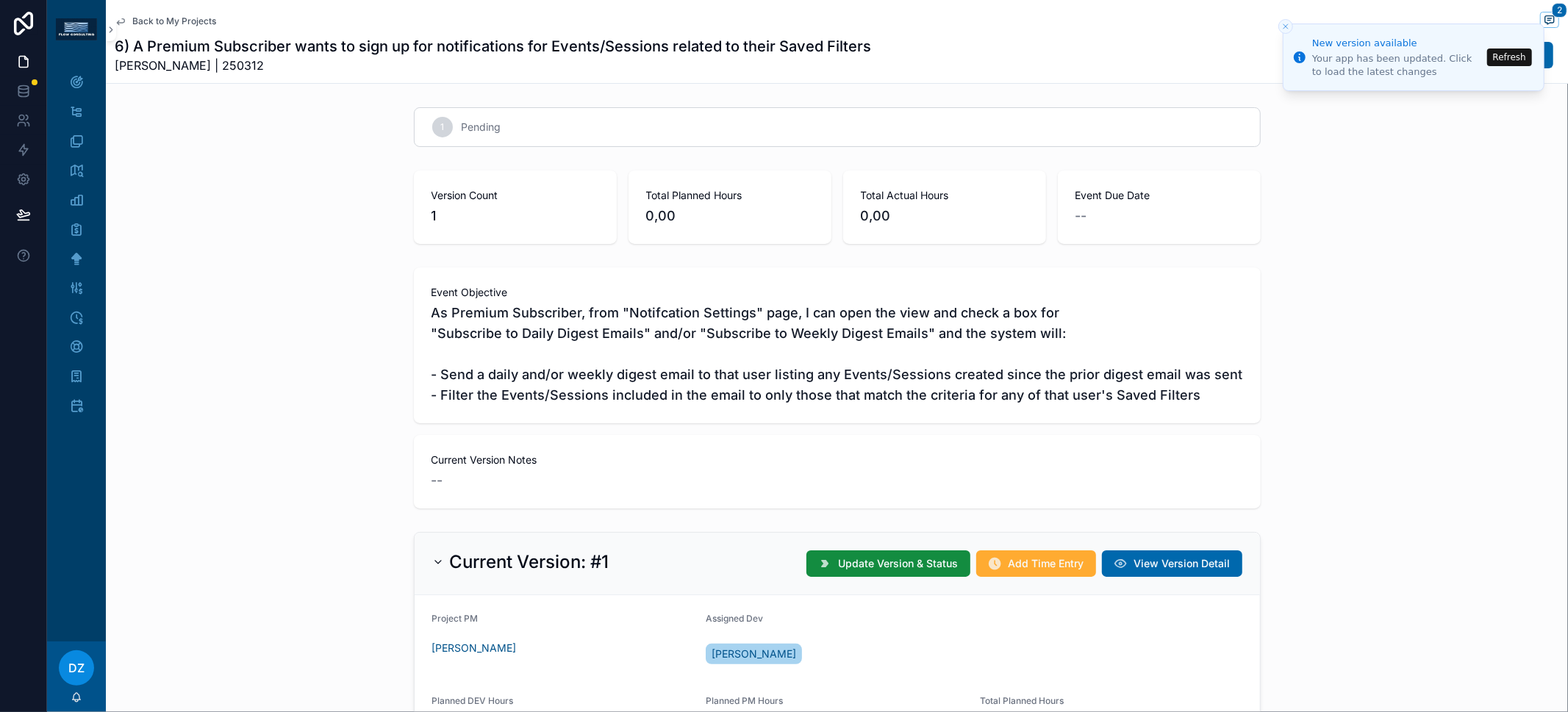
scroll to position [3, 0]
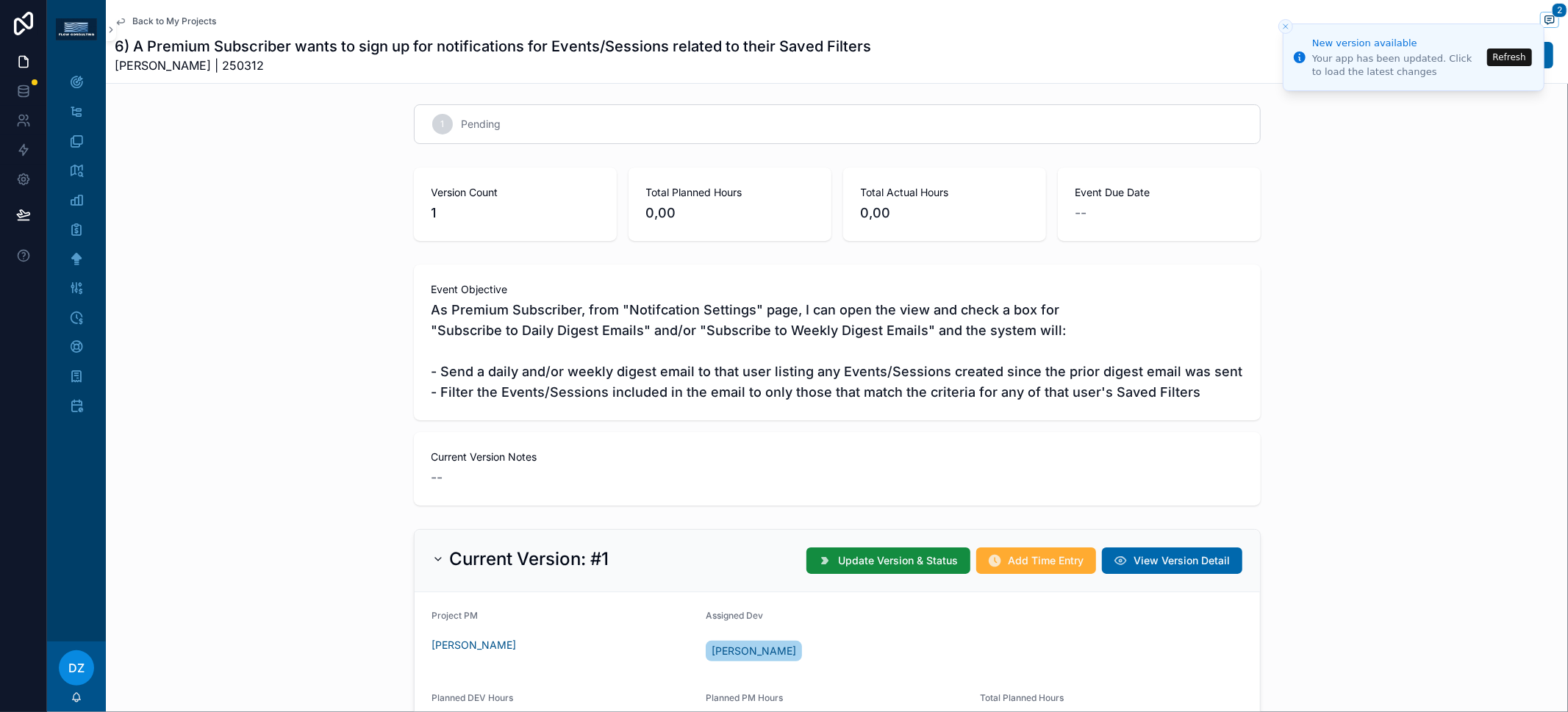
click at [1109, 368] on span "As Premium Subscriber, from "Notifcation Settings" page, I can open the view an…" at bounding box center [837, 352] width 812 height 103
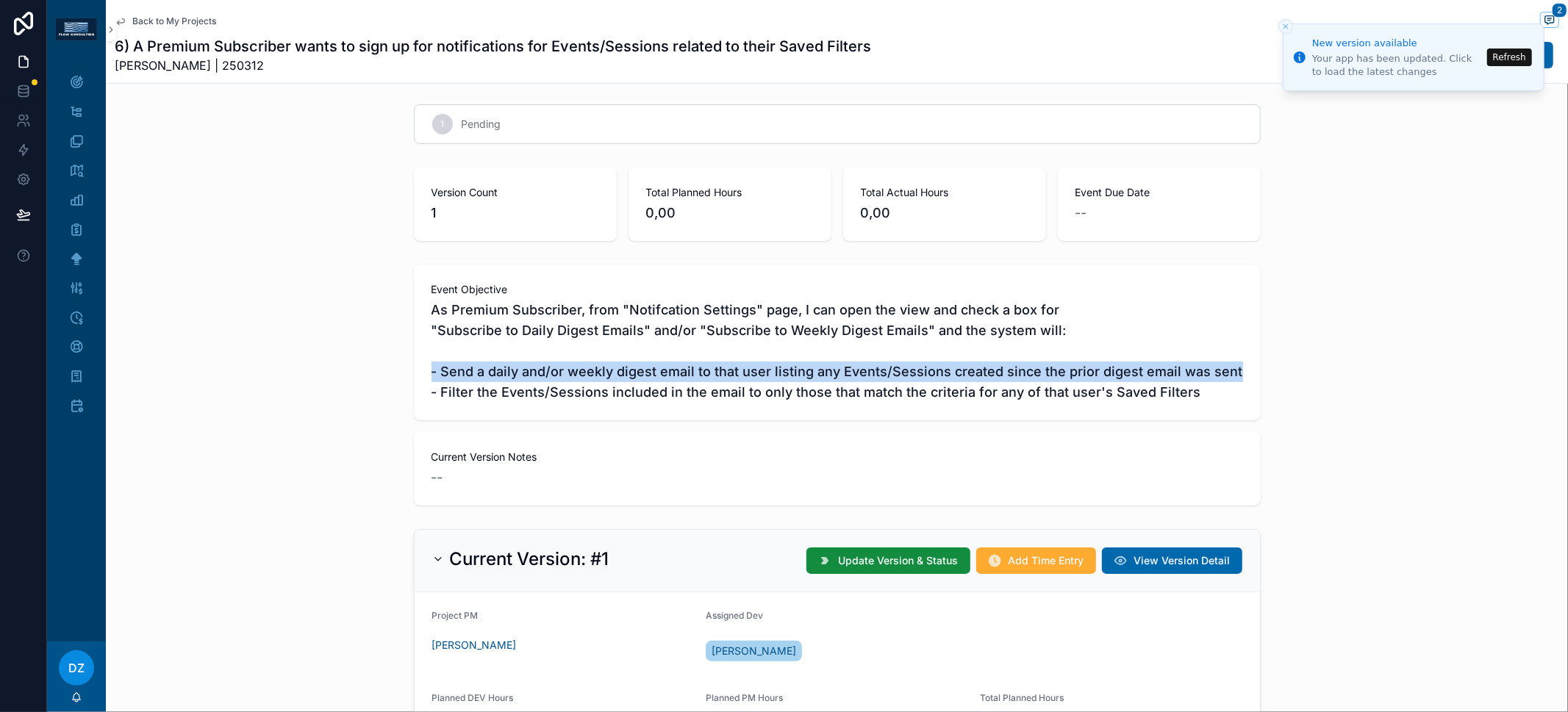
click at [1109, 368] on span "As Premium Subscriber, from "Notifcation Settings" page, I can open the view an…" at bounding box center [837, 352] width 812 height 103
click at [1112, 378] on span "As Premium Subscriber, from "Notifcation Settings" page, I can open the view an…" at bounding box center [837, 352] width 812 height 103
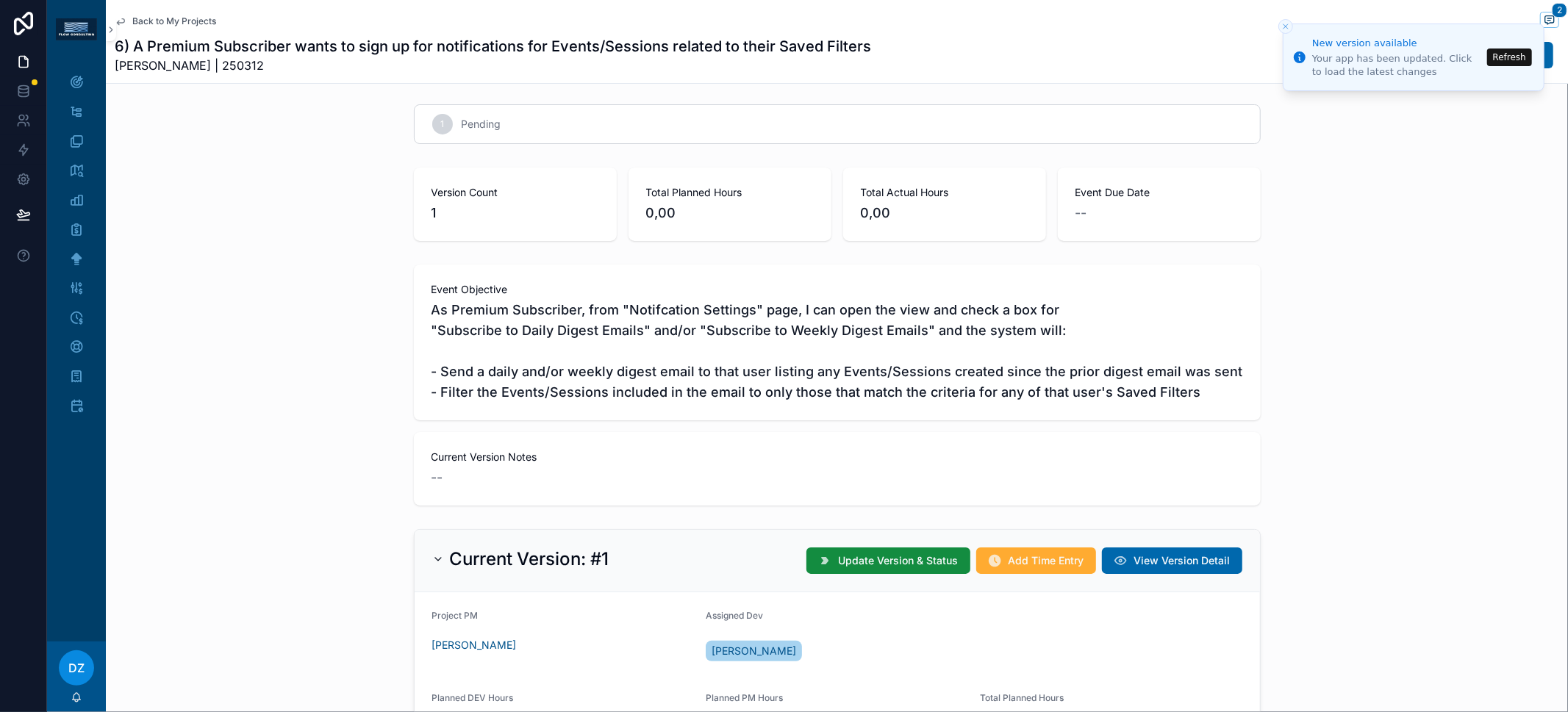
click at [629, 386] on span "As Premium Subscriber, from "Notifcation Settings" page, I can open the view an…" at bounding box center [837, 352] width 812 height 103
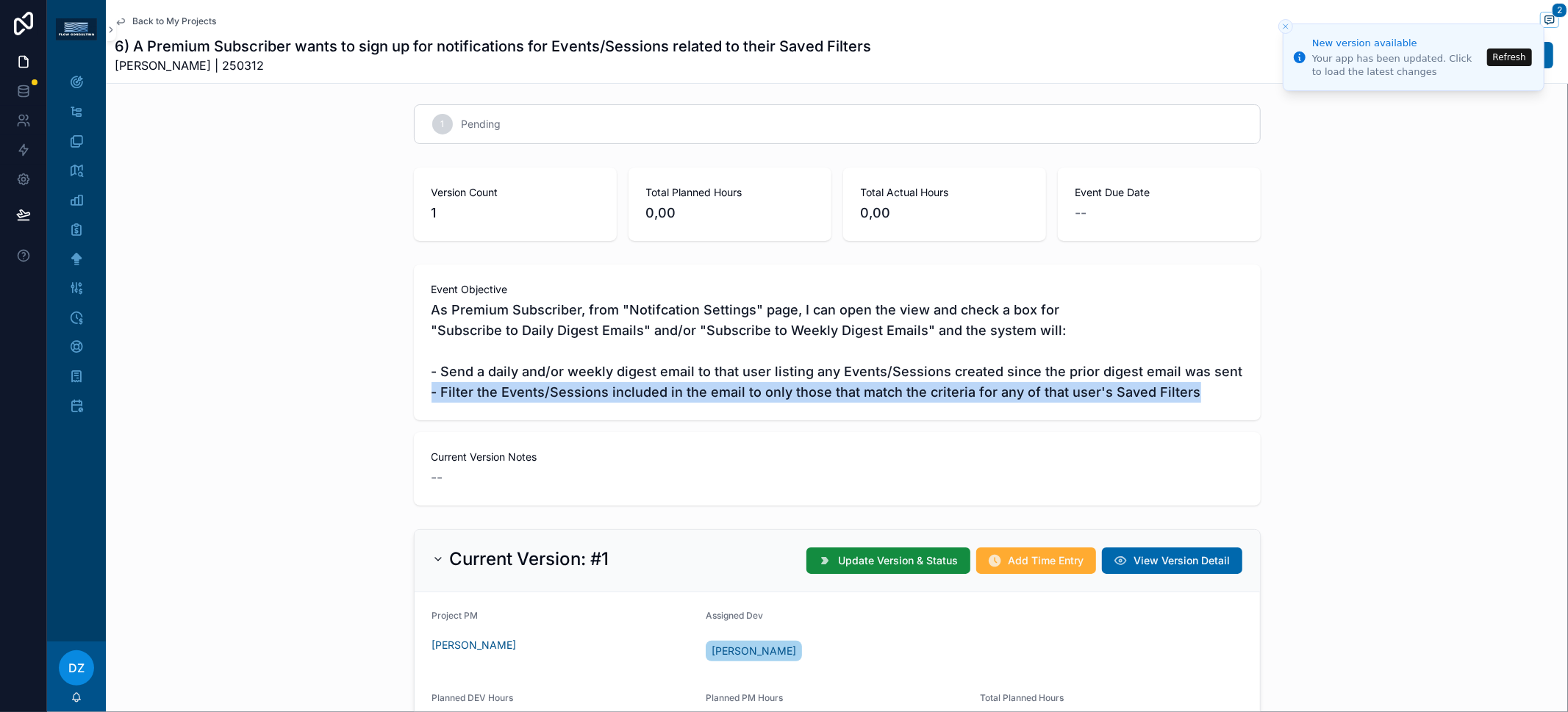
click at [629, 386] on span "As Premium Subscriber, from "Notifcation Settings" page, I can open the view an…" at bounding box center [837, 352] width 812 height 103
click at [654, 394] on span "As Premium Subscriber, from "Notifcation Settings" page, I can open the view an…" at bounding box center [837, 352] width 812 height 103
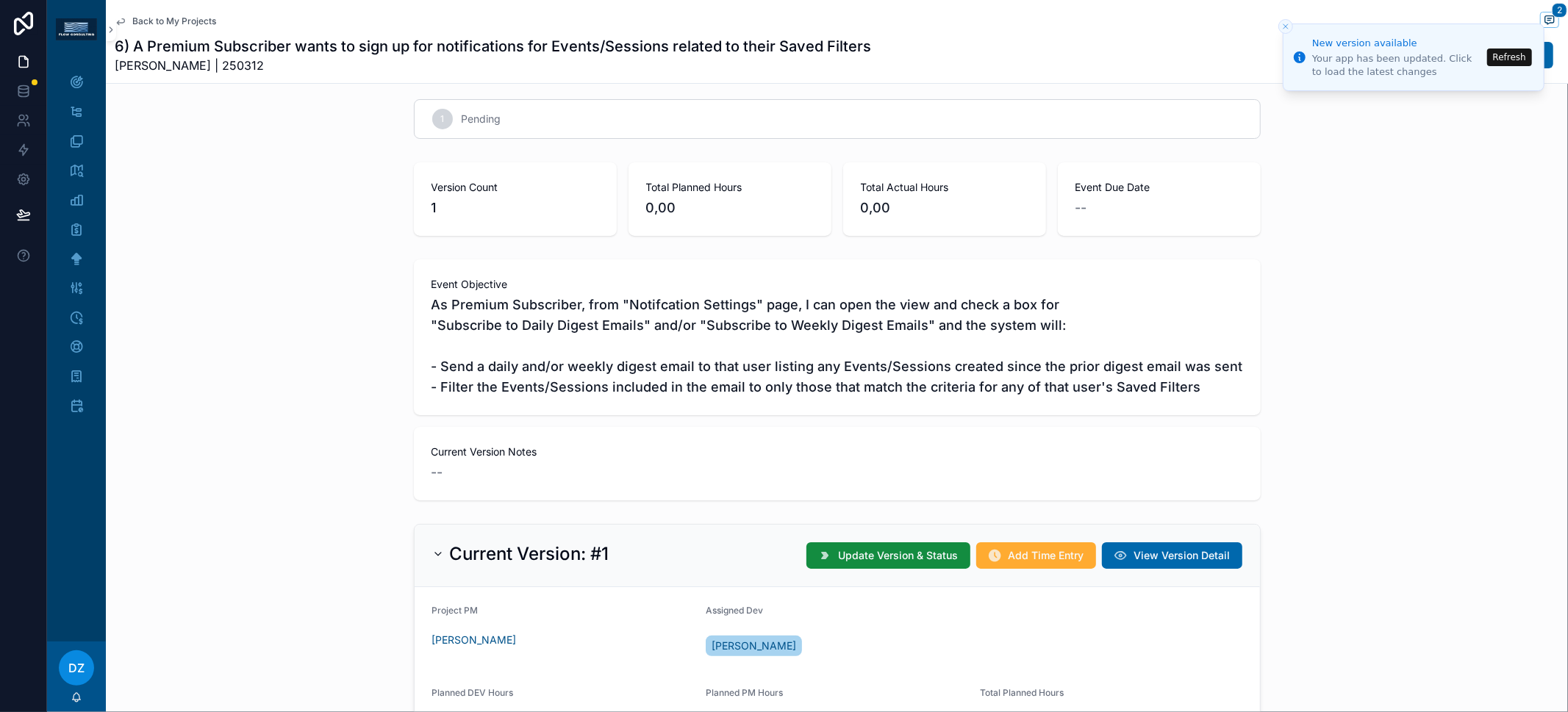
scroll to position [0, 0]
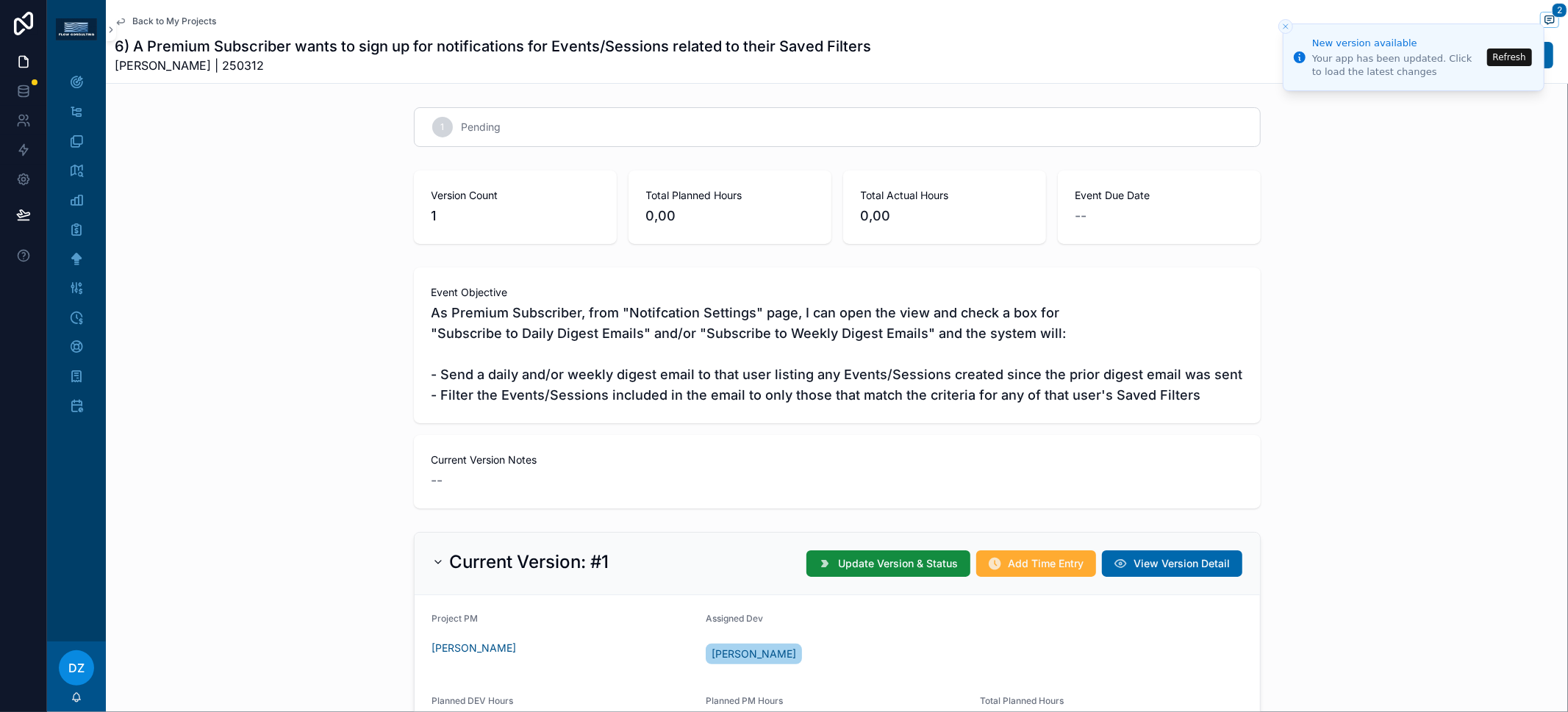
click at [596, 350] on span "As Premium Subscriber, from "Notifcation Settings" page, I can open the view an…" at bounding box center [837, 355] width 812 height 103
click at [609, 375] on span "As Premium Subscriber, from "Notifcation Settings" page, I can open the view an…" at bounding box center [837, 355] width 812 height 103
click at [1097, 370] on span "As Premium Subscriber, from "Notifcation Settings" page, I can open the view an…" at bounding box center [837, 355] width 812 height 103
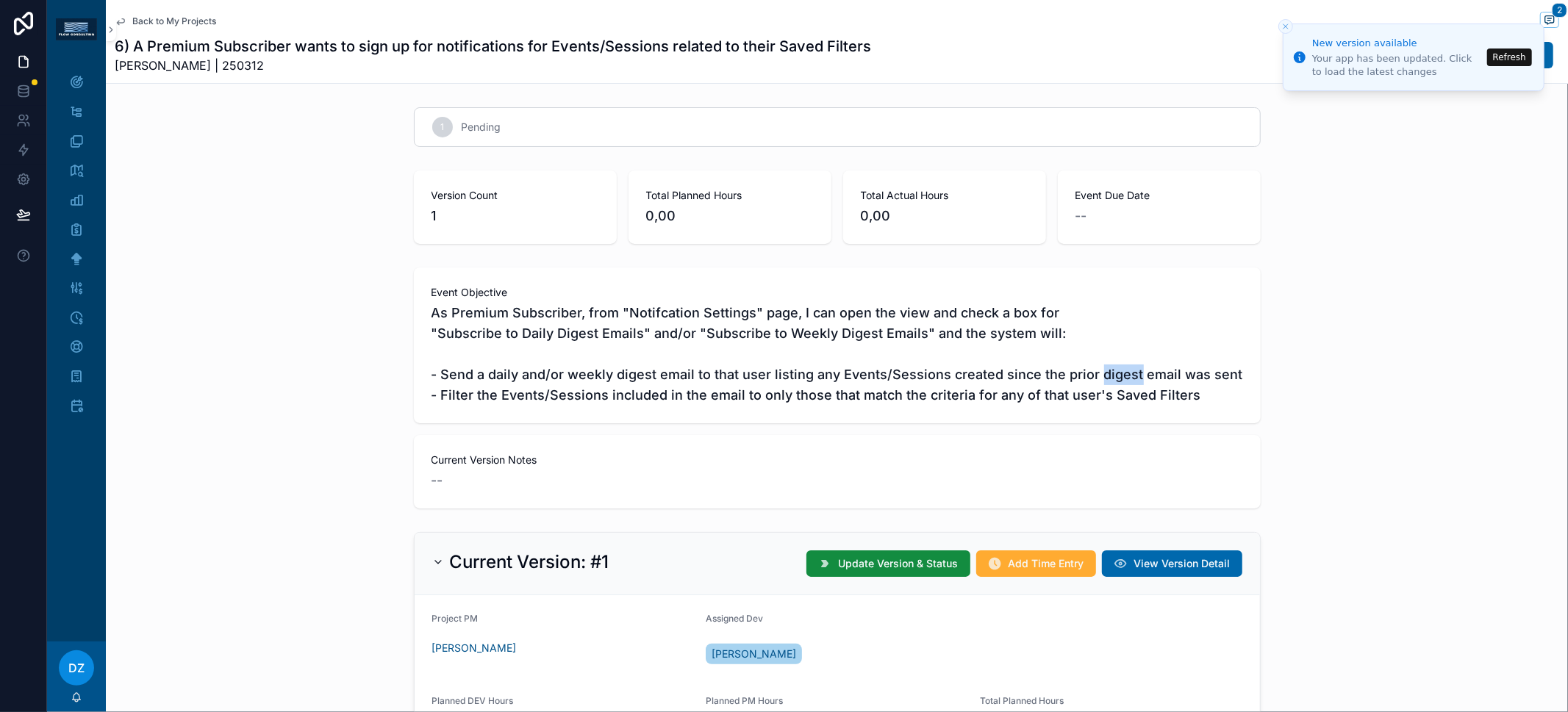
click at [1097, 370] on span "As Premium Subscriber, from "Notifcation Settings" page, I can open the view an…" at bounding box center [837, 355] width 812 height 103
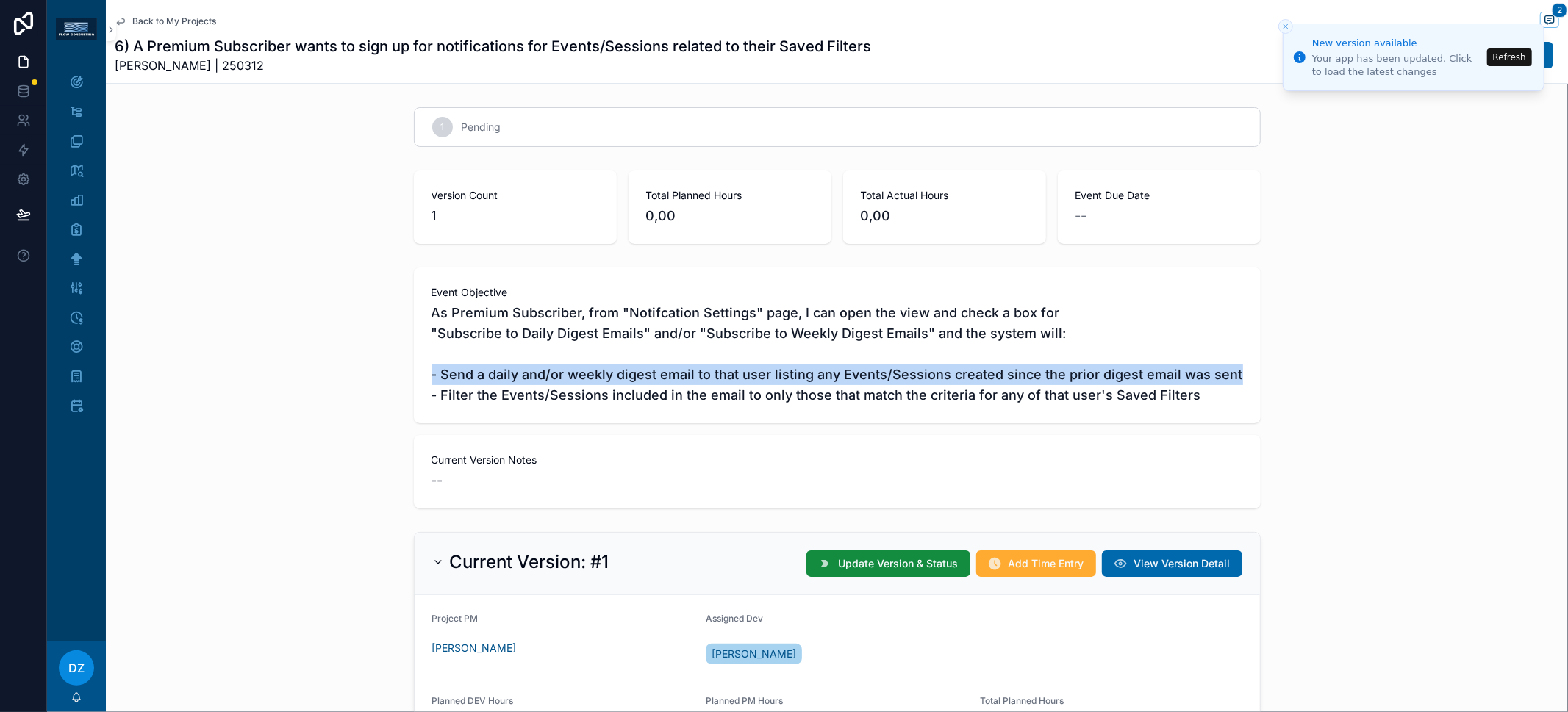
click at [1097, 370] on span "As Premium Subscriber, from "Notifcation Settings" page, I can open the view an…" at bounding box center [837, 355] width 812 height 103
click at [1145, 381] on span "As Premium Subscriber, from "Notifcation Settings" page, I can open the view an…" at bounding box center [837, 355] width 812 height 103
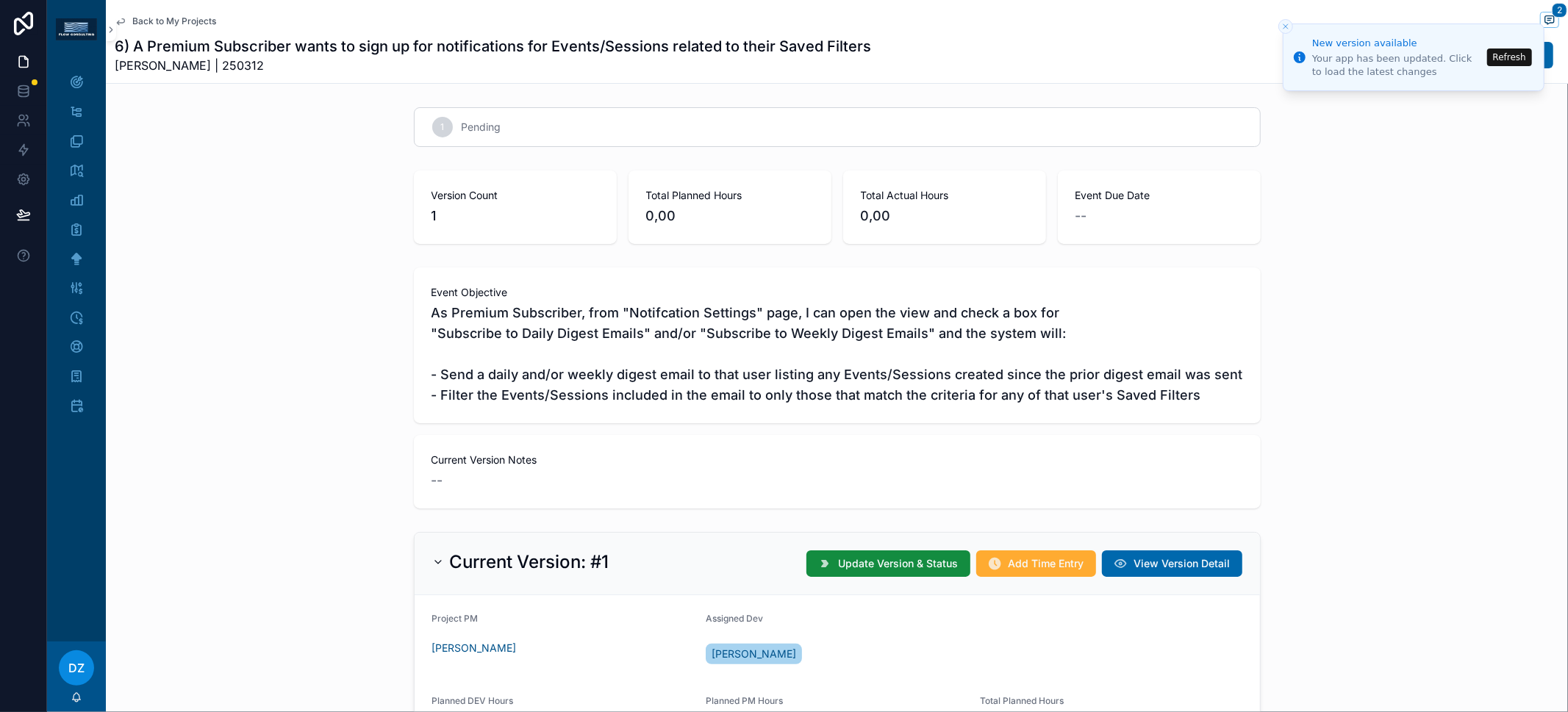
click at [670, 398] on span "As Premium Subscriber, from "Notifcation Settings" page, I can open the view an…" at bounding box center [837, 355] width 812 height 103
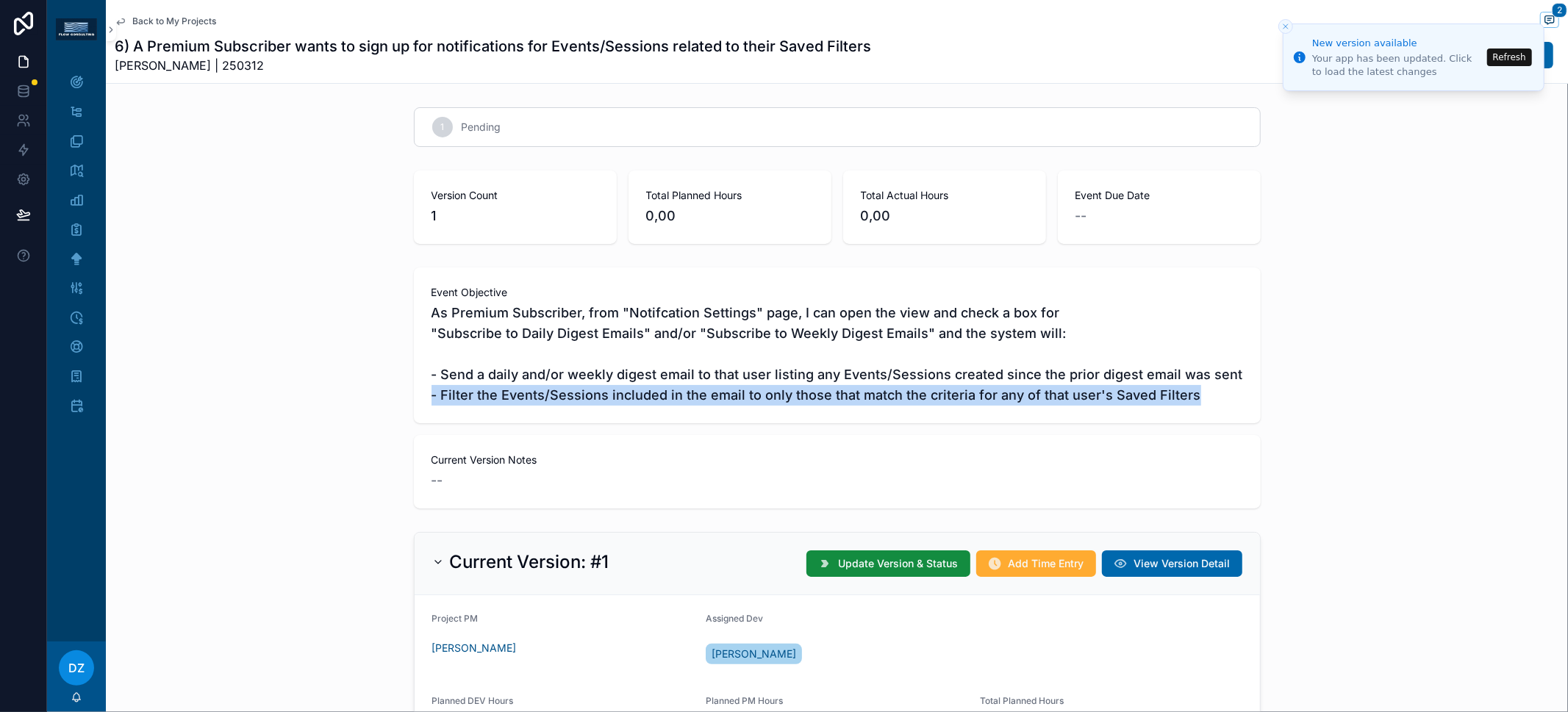
click at [707, 399] on span "As Premium Subscriber, from "Notifcation Settings" page, I can open the view an…" at bounding box center [837, 355] width 812 height 103
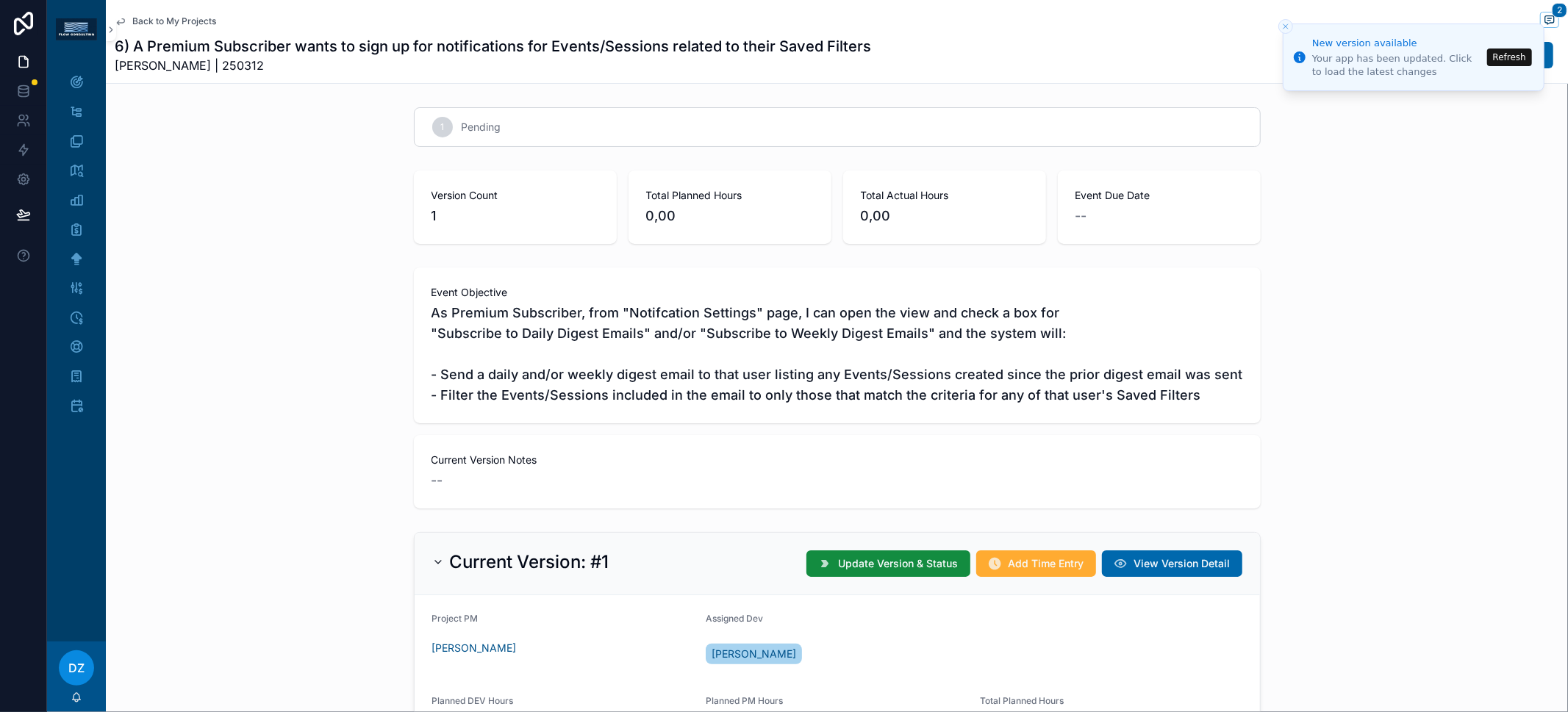
click at [165, 20] on span "Back to My Projects" at bounding box center [174, 22] width 84 height 12
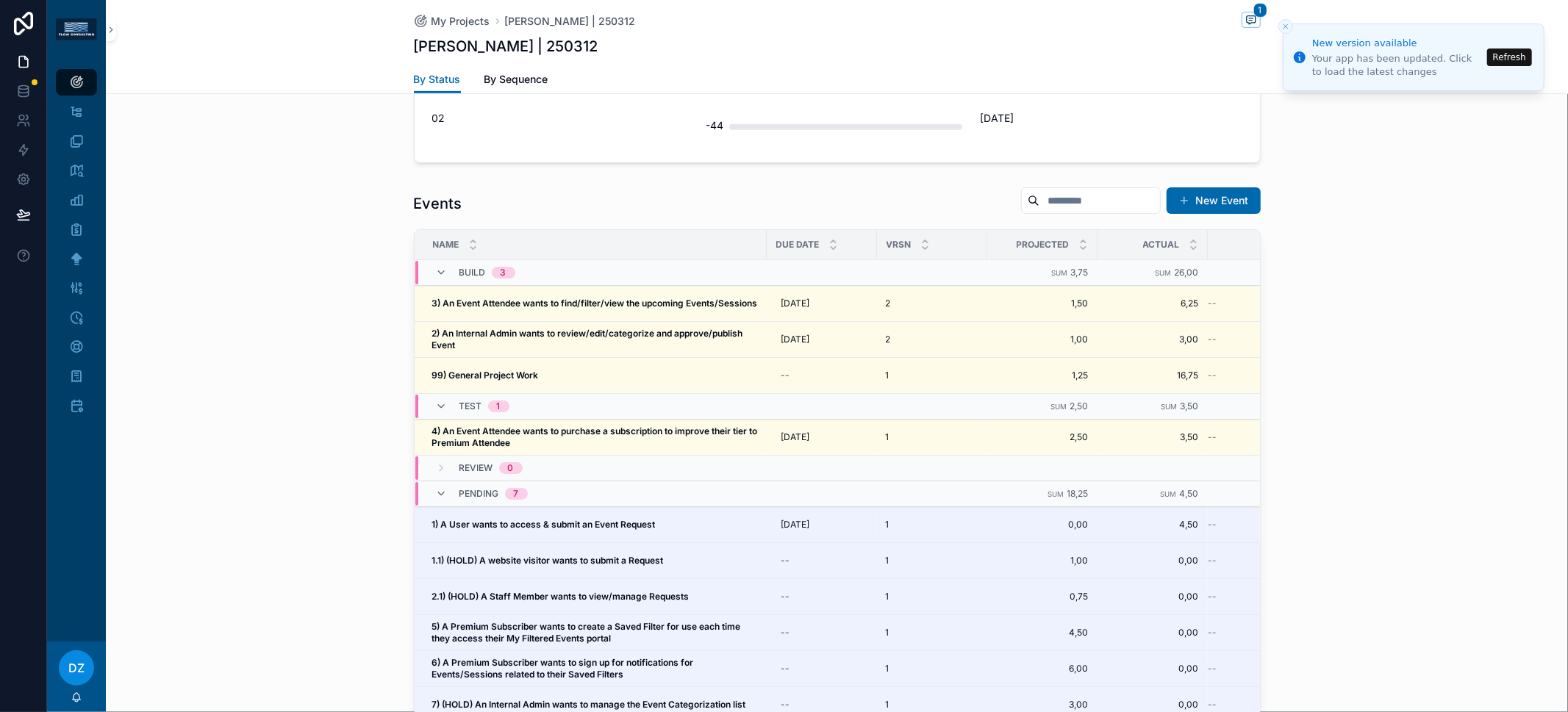
scroll to position [706, 0]
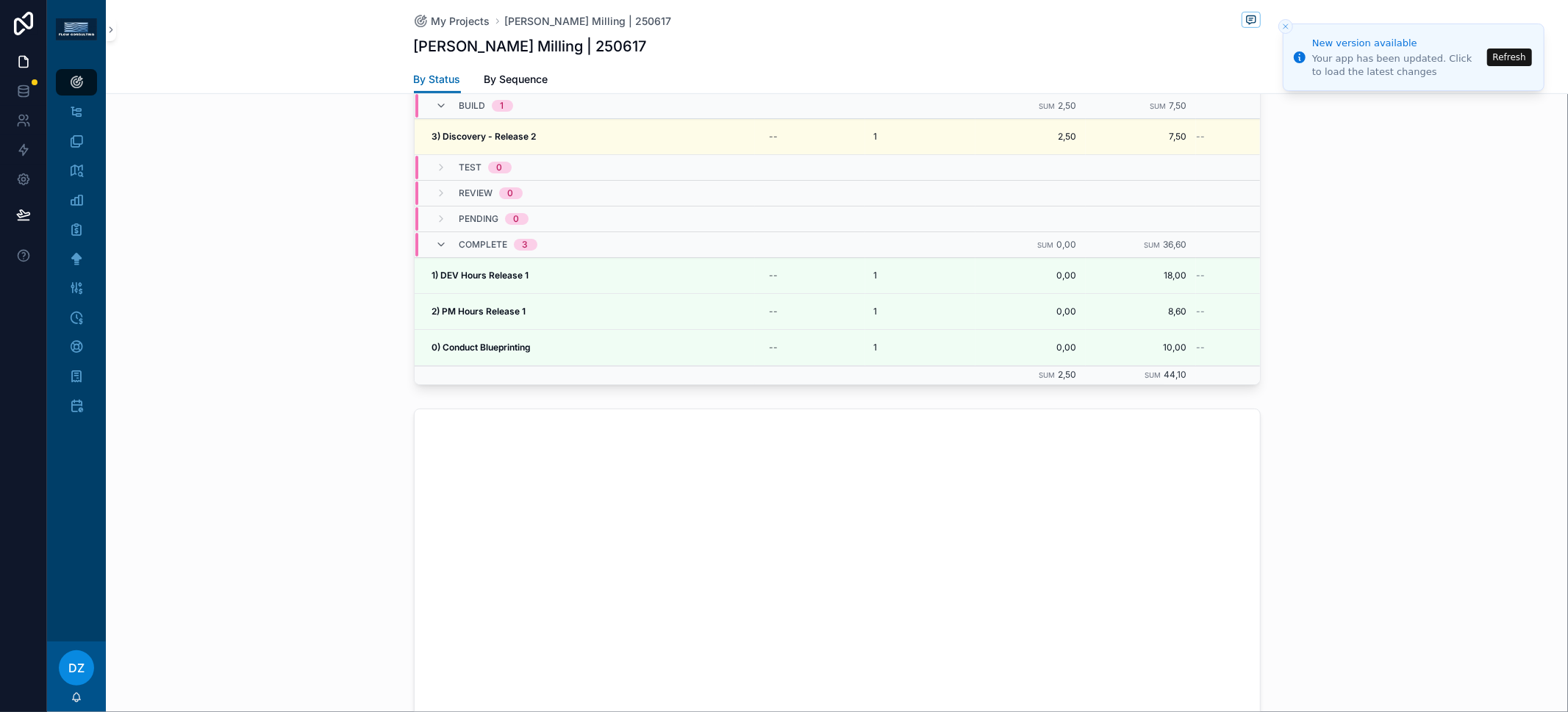
scroll to position [589, 0]
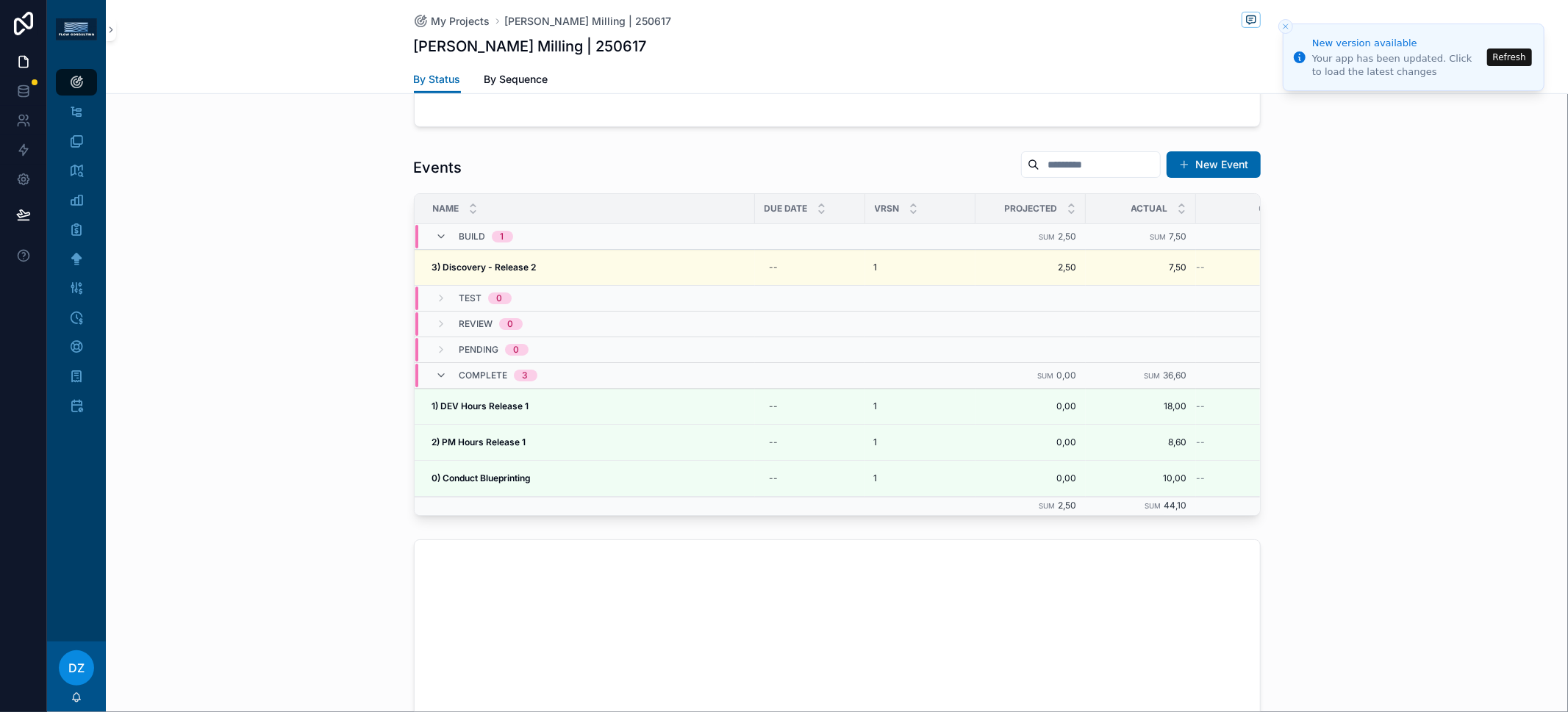
click at [268, 431] on div "Events New Event Name Due Date VRSN Projected Actual Original Build 1 Sum 2,50 …" at bounding box center [837, 334] width 1463 height 377
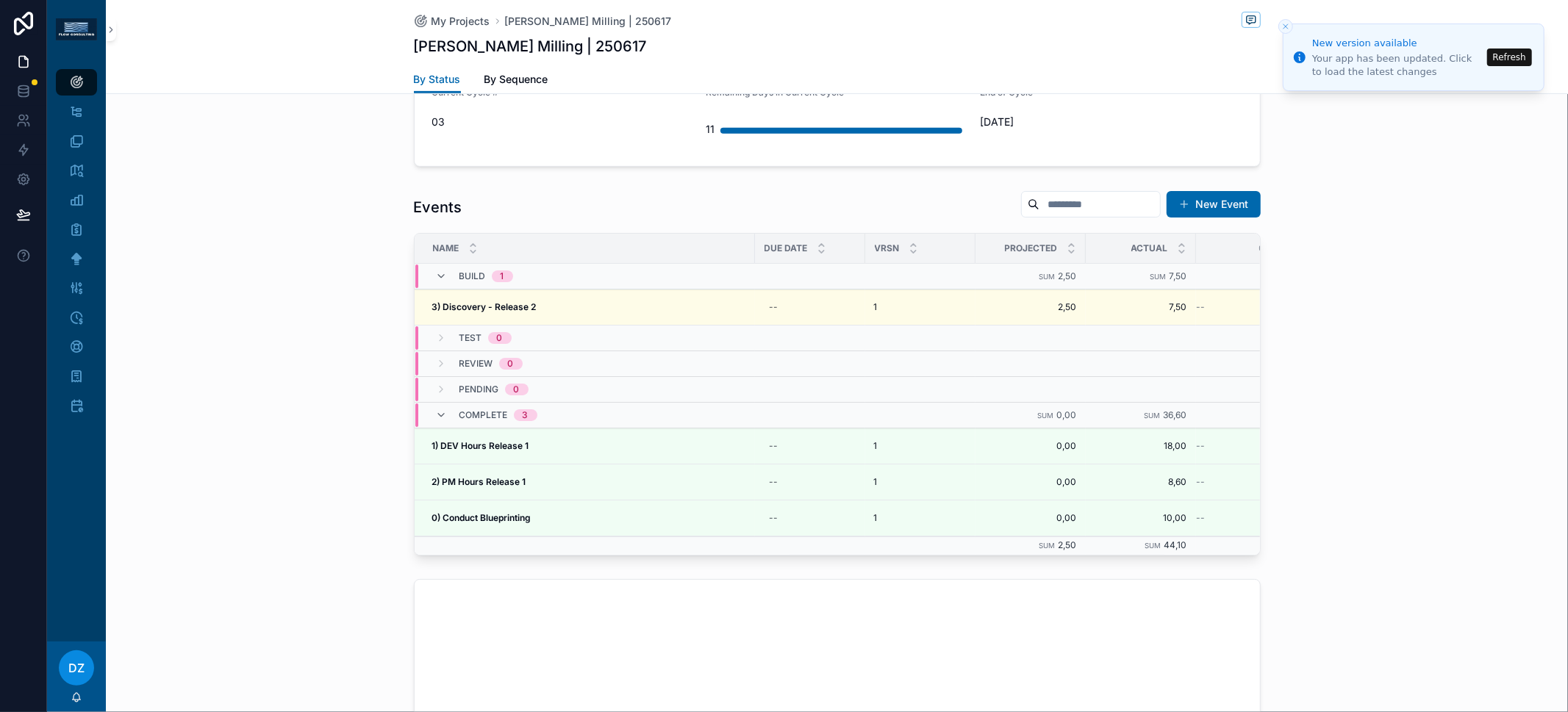
scroll to position [531, 0]
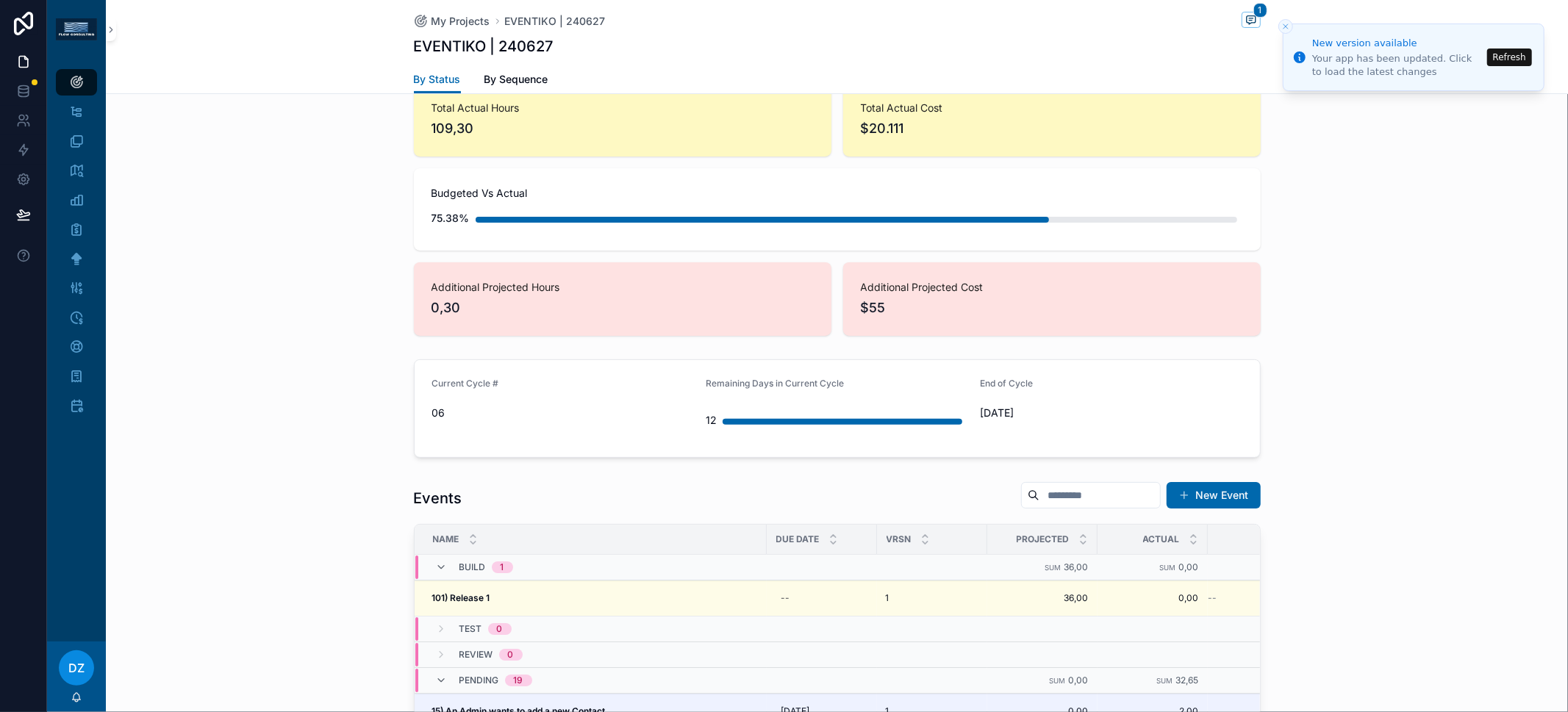
scroll to position [271, 0]
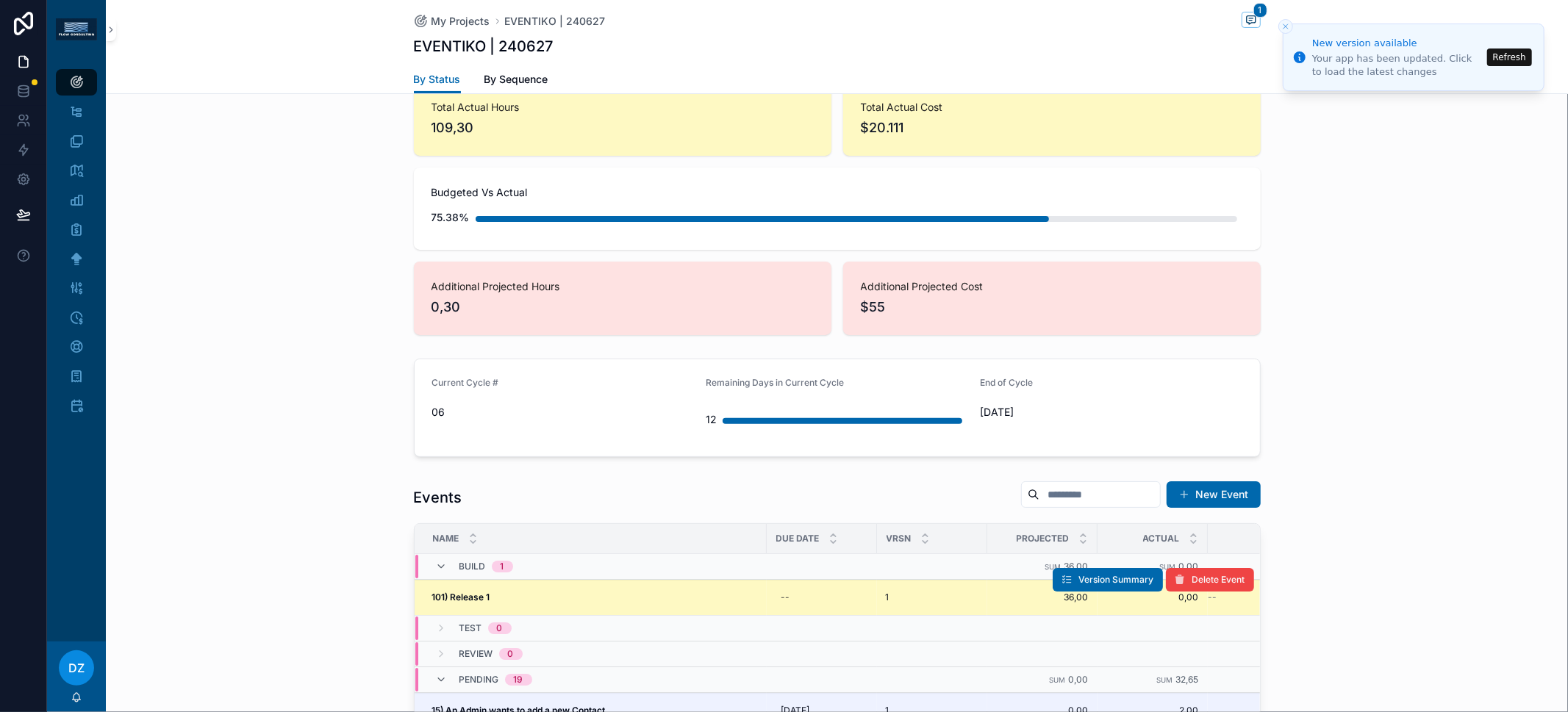
click at [500, 595] on div "101) Release 1 101) Release 1" at bounding box center [595, 598] width 325 height 12
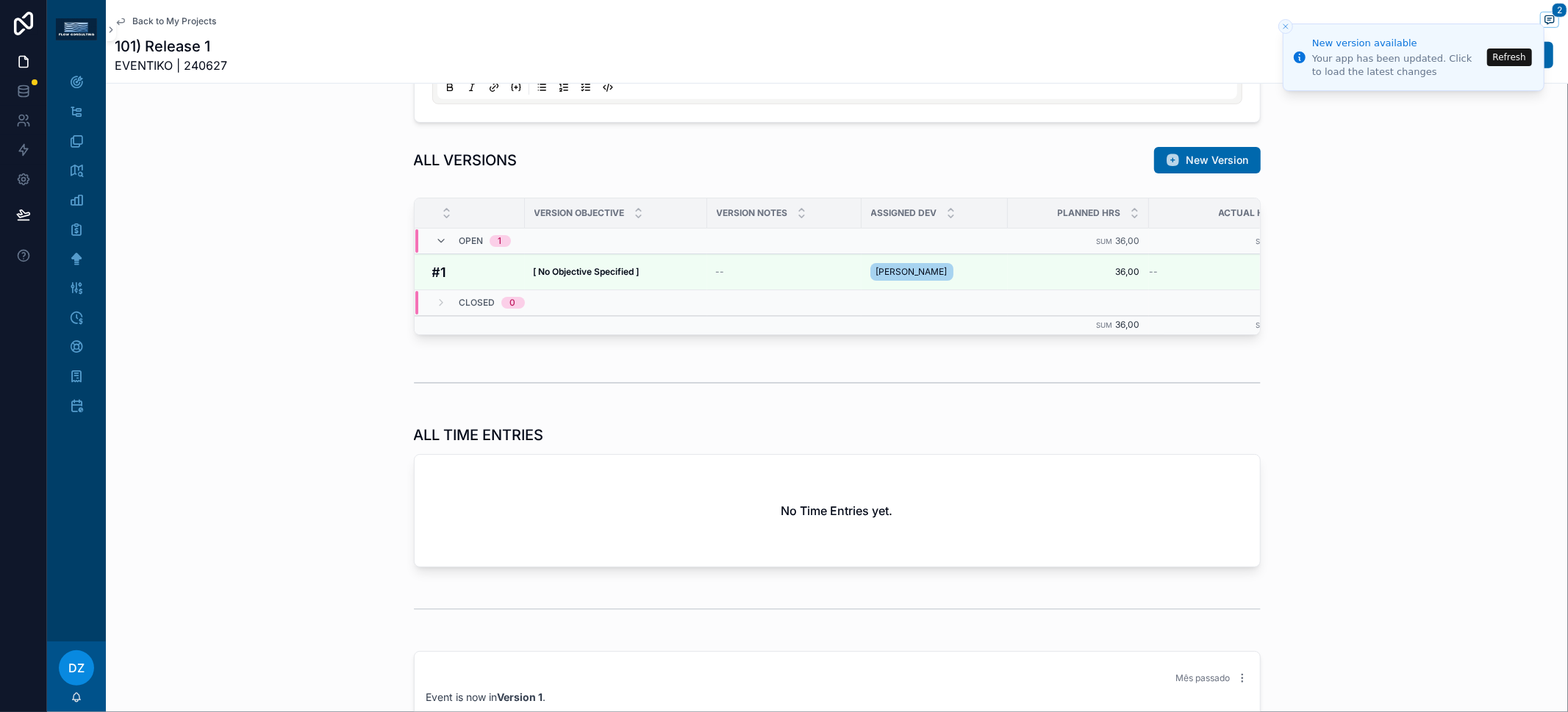
scroll to position [868, 0]
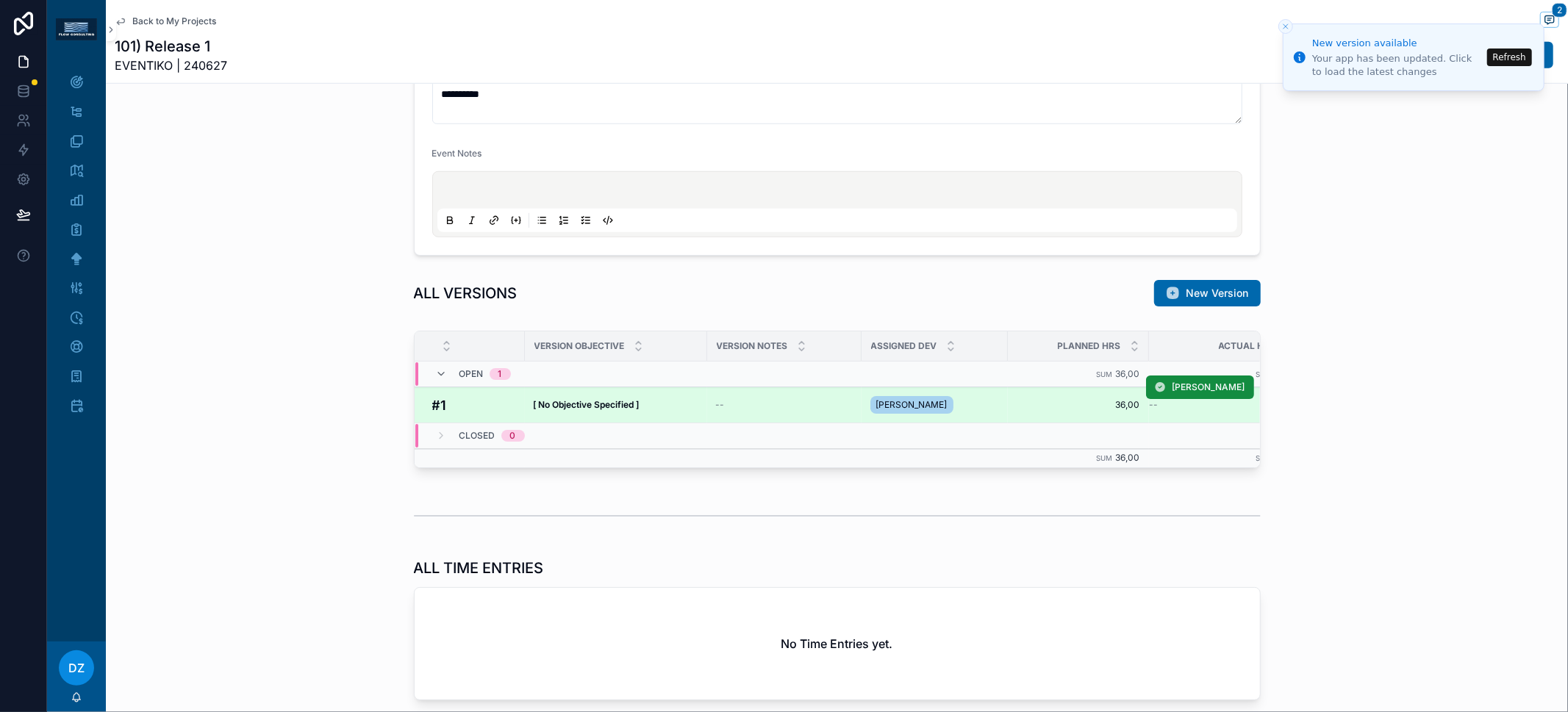
click at [567, 402] on strong "[ No Objective Specified ]" at bounding box center [587, 405] width 106 height 11
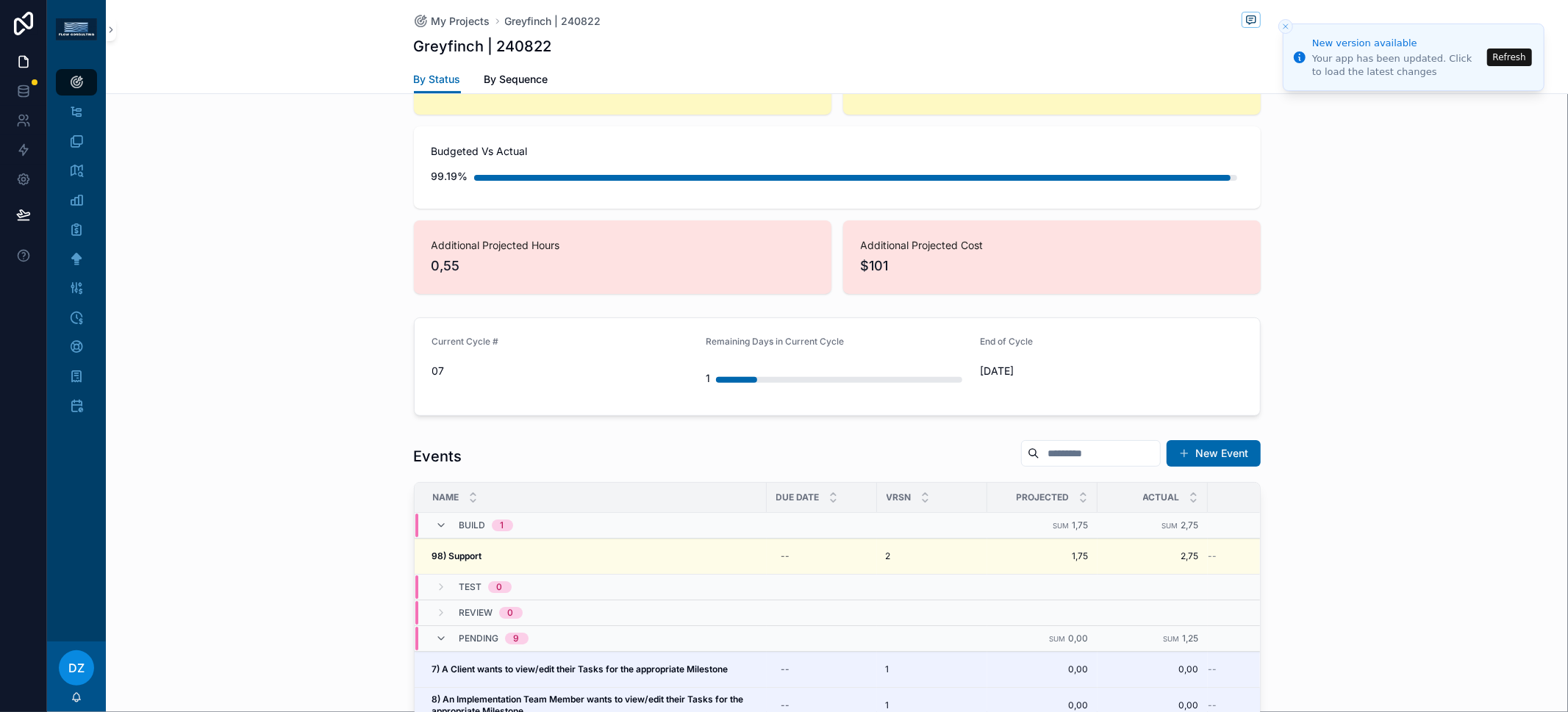
scroll to position [309, 0]
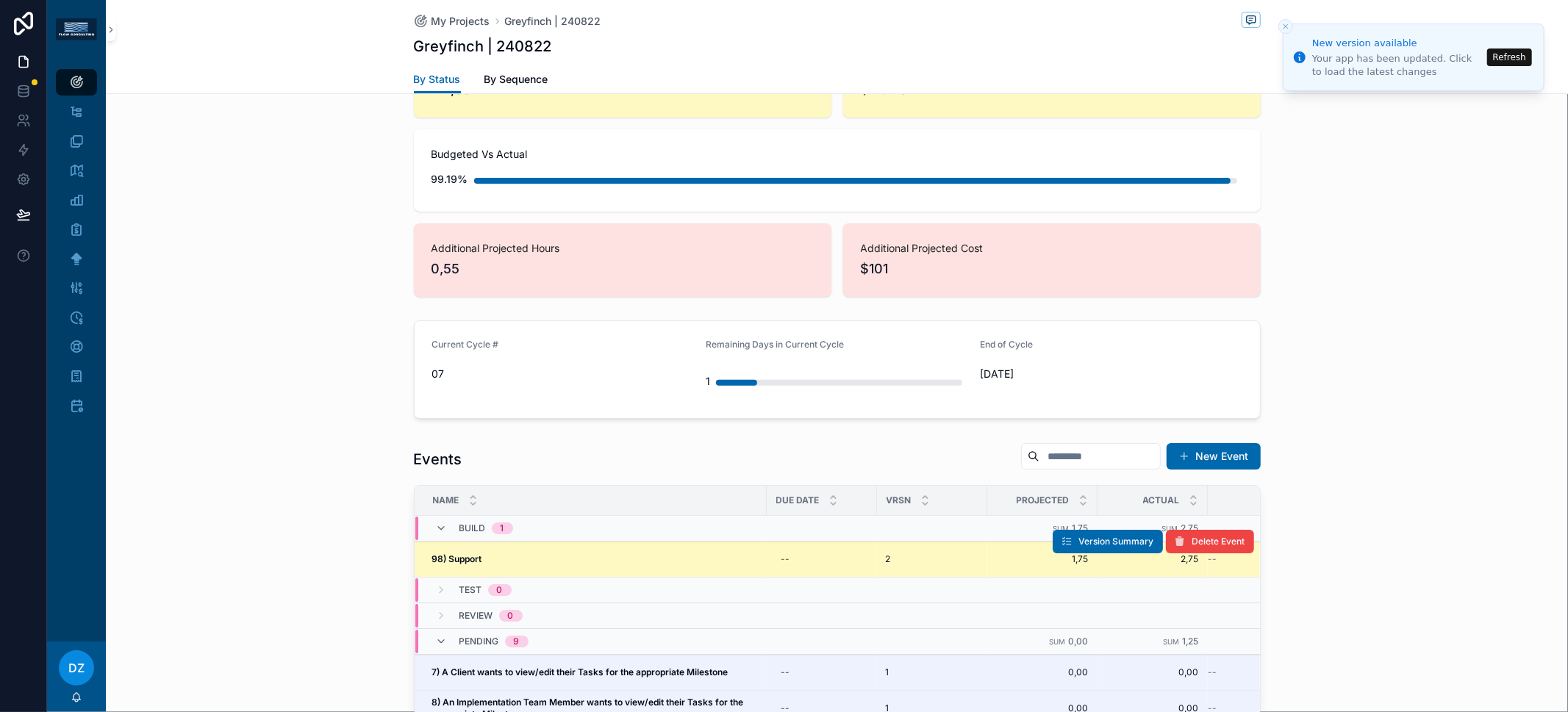
click at [505, 559] on div "98) Support 98) Support" at bounding box center [595, 559] width 325 height 12
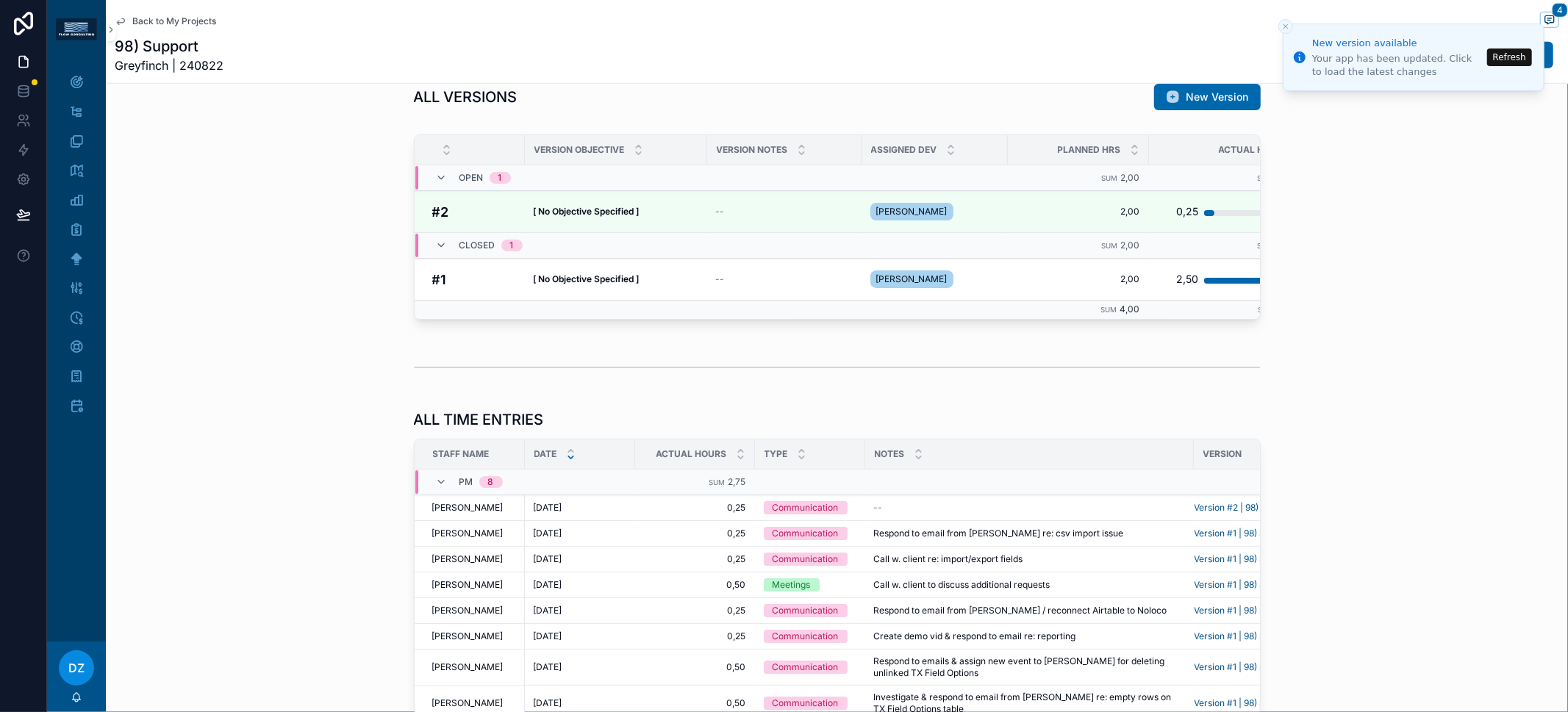
scroll to position [997, 0]
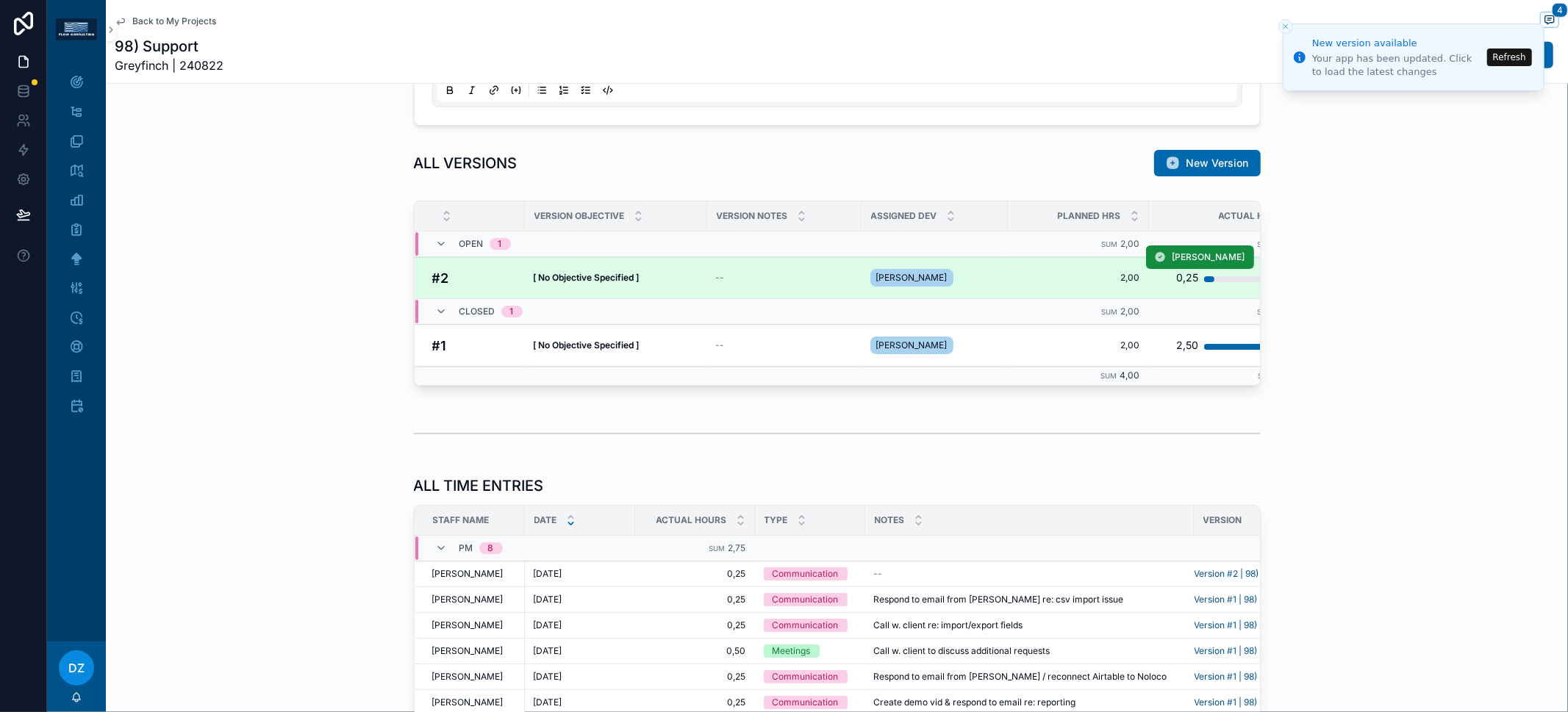
click at [626, 277] on strong "[ No Objective Specified ]" at bounding box center [587, 277] width 106 height 11
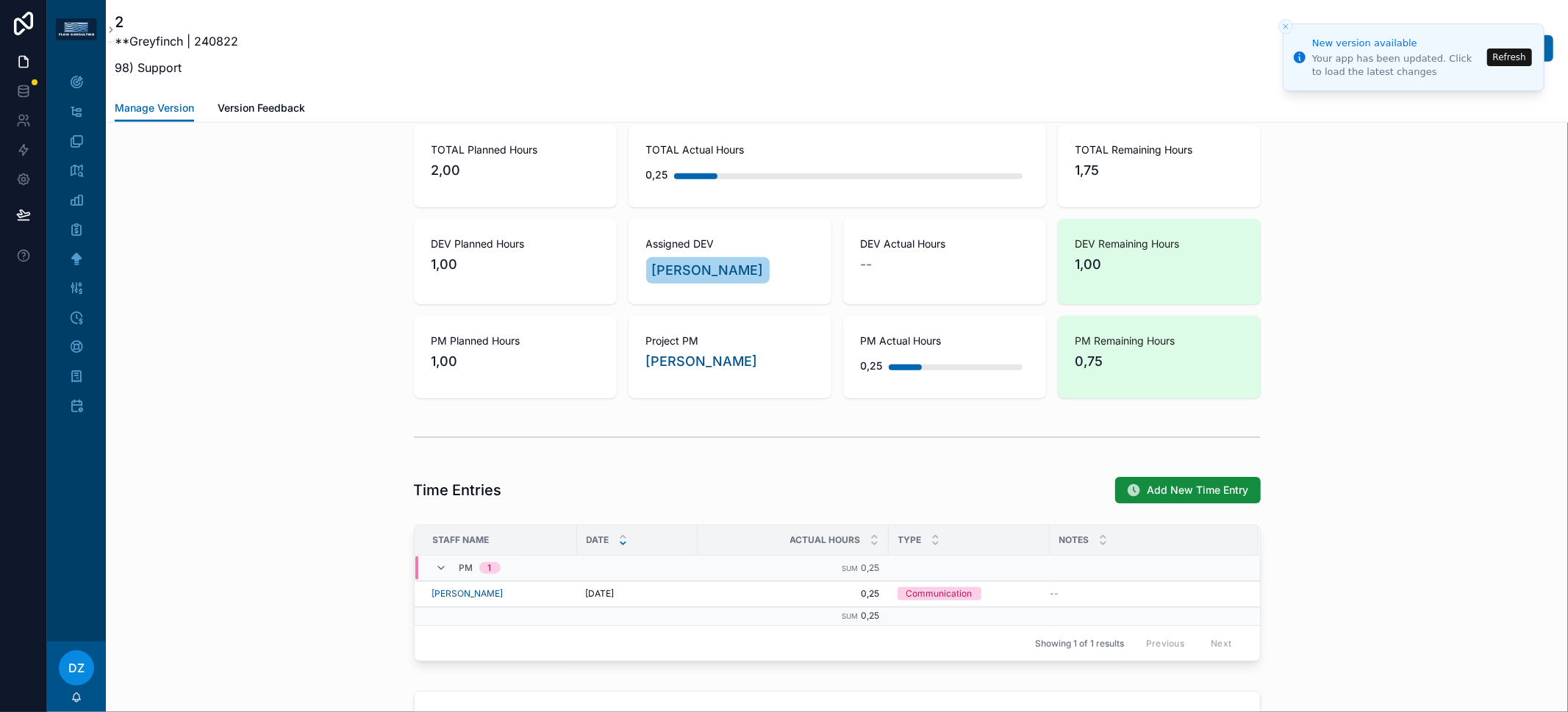
scroll to position [855, 0]
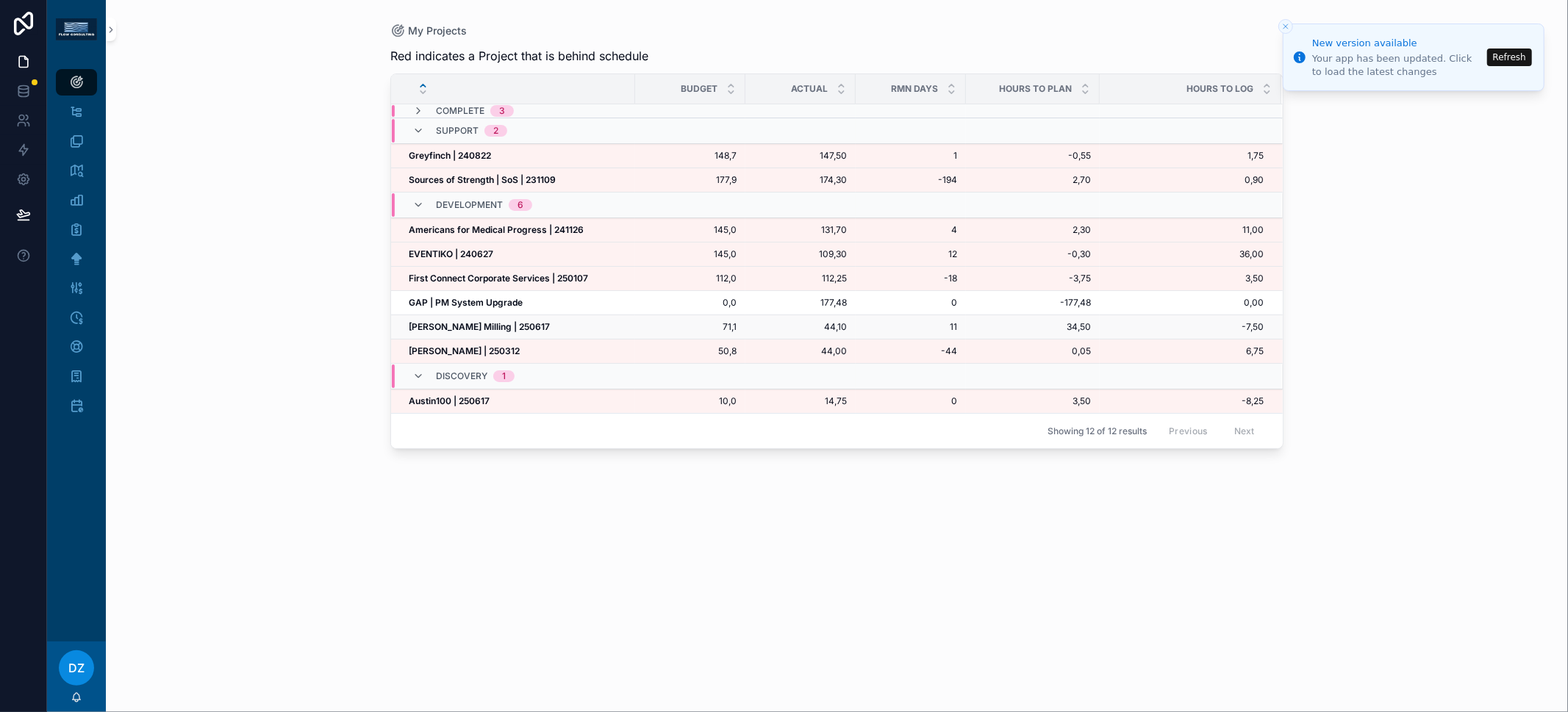
click at [469, 324] on strong "[PERSON_NAME] Milling | 250617" at bounding box center [479, 326] width 141 height 11
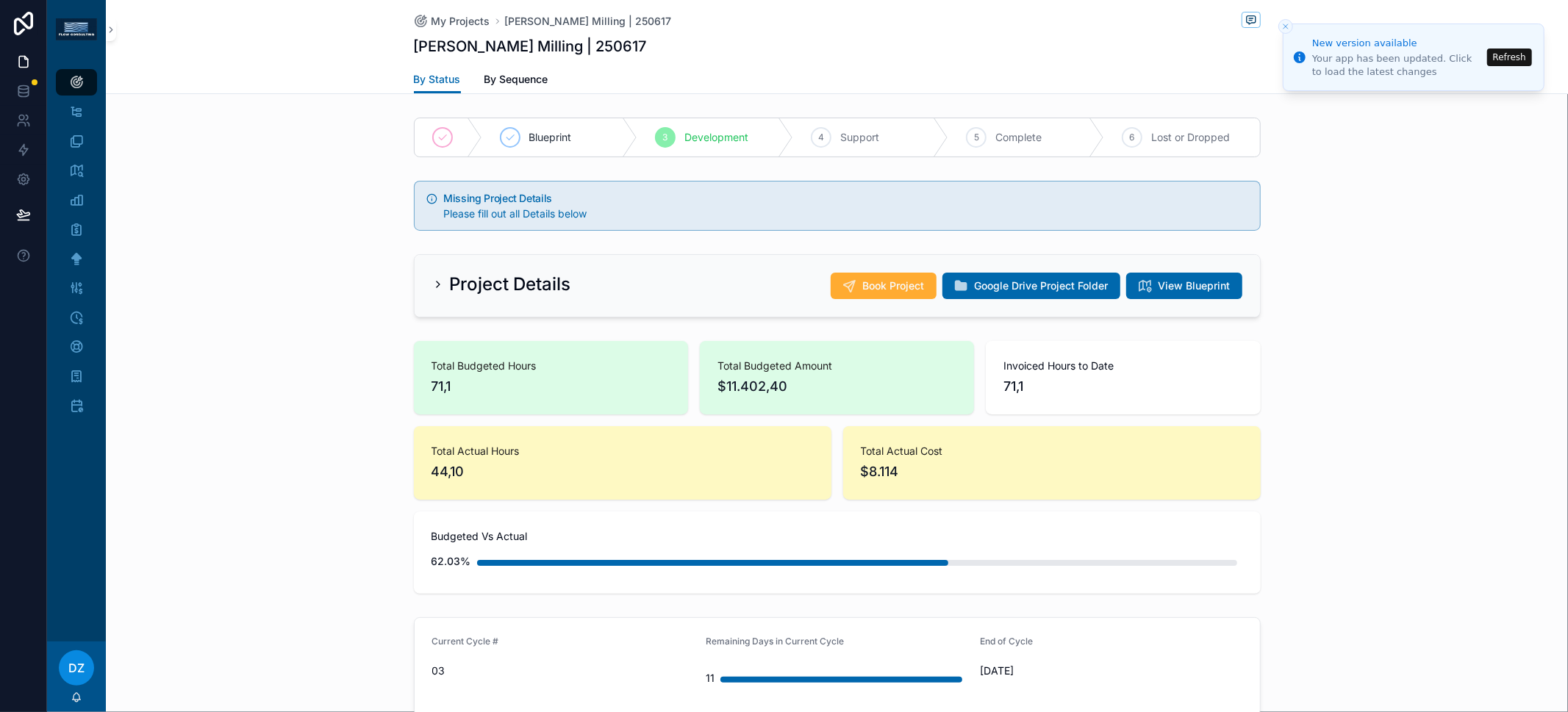
scroll to position [551, 0]
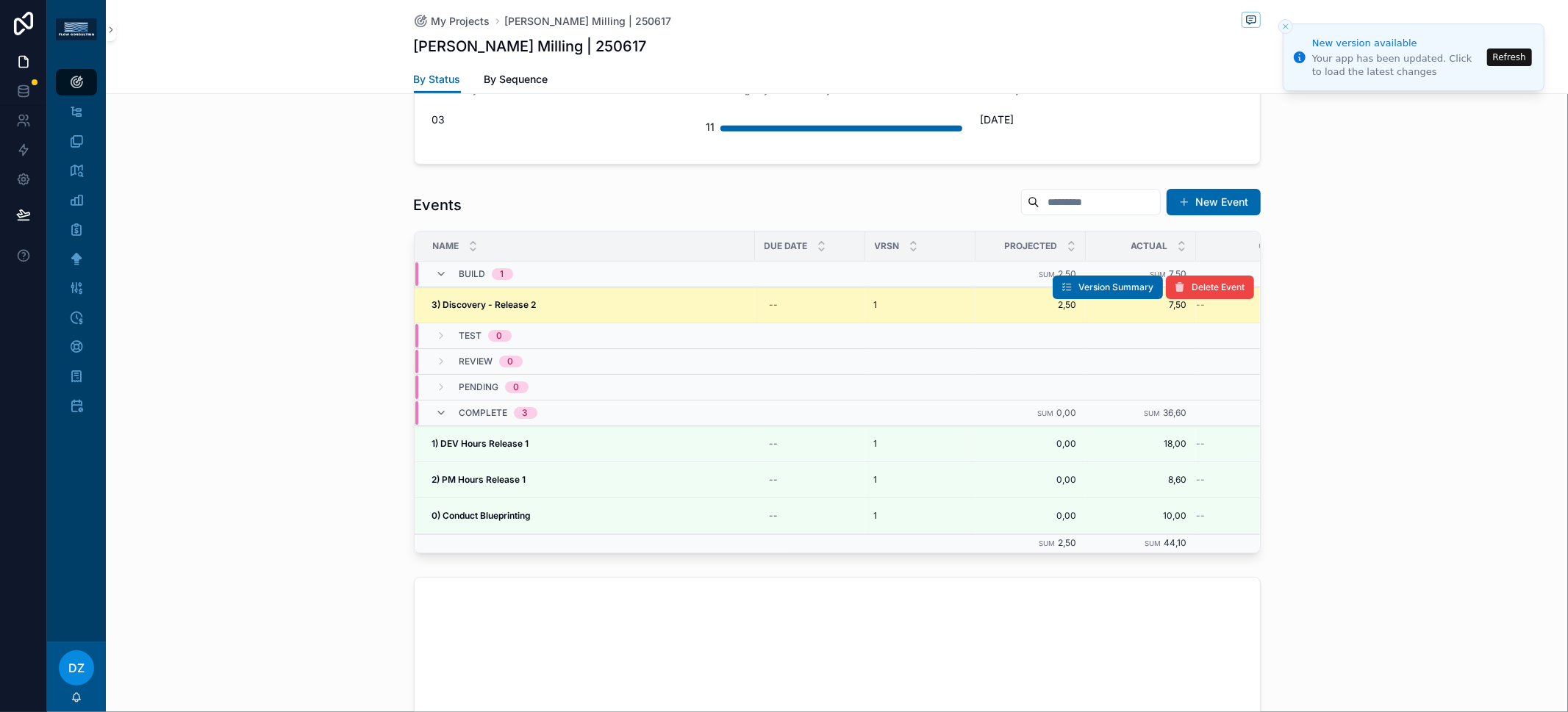
click at [500, 301] on strong "3) Discovery - Release 2" at bounding box center [485, 304] width 105 height 11
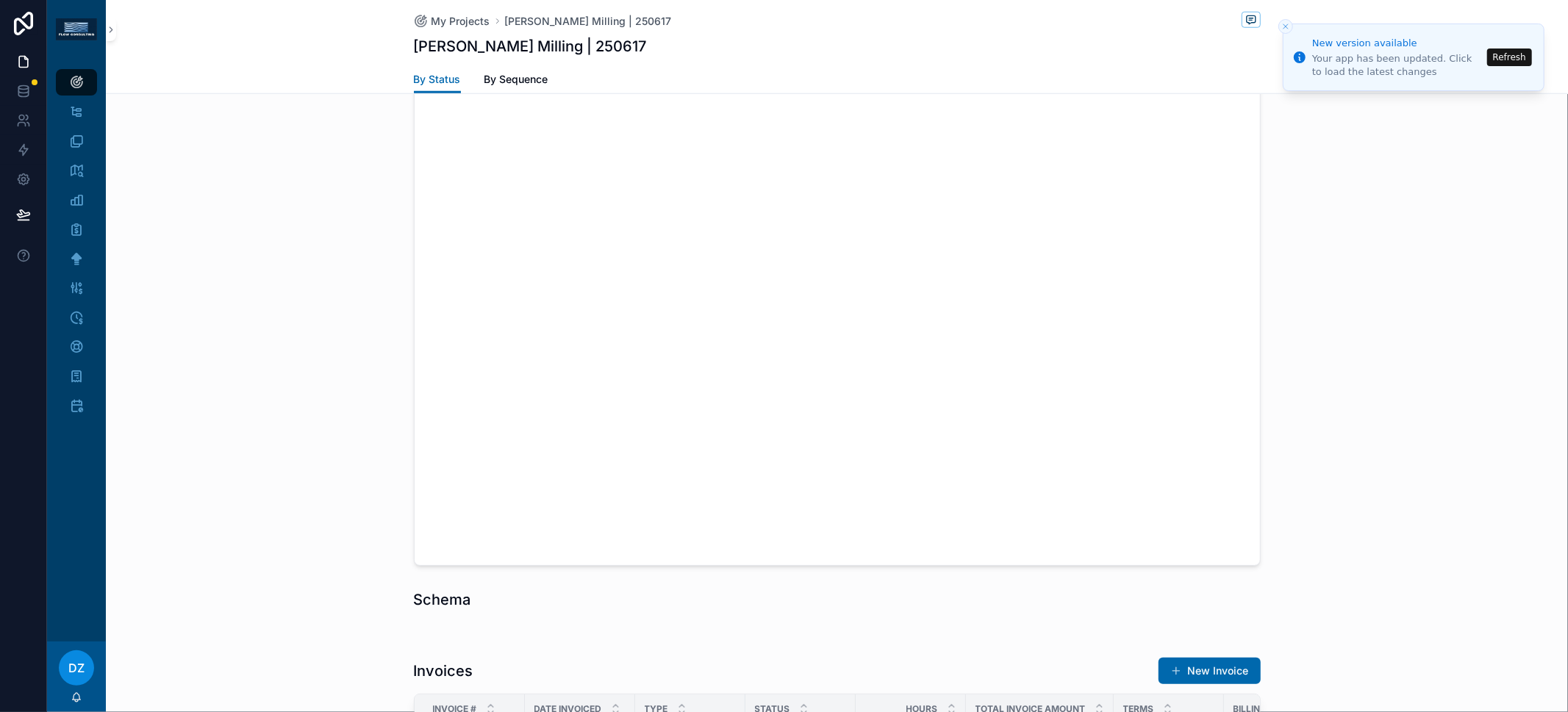
scroll to position [1274, 0]
click at [1388, 473] on div at bounding box center [837, 211] width 1463 height 725
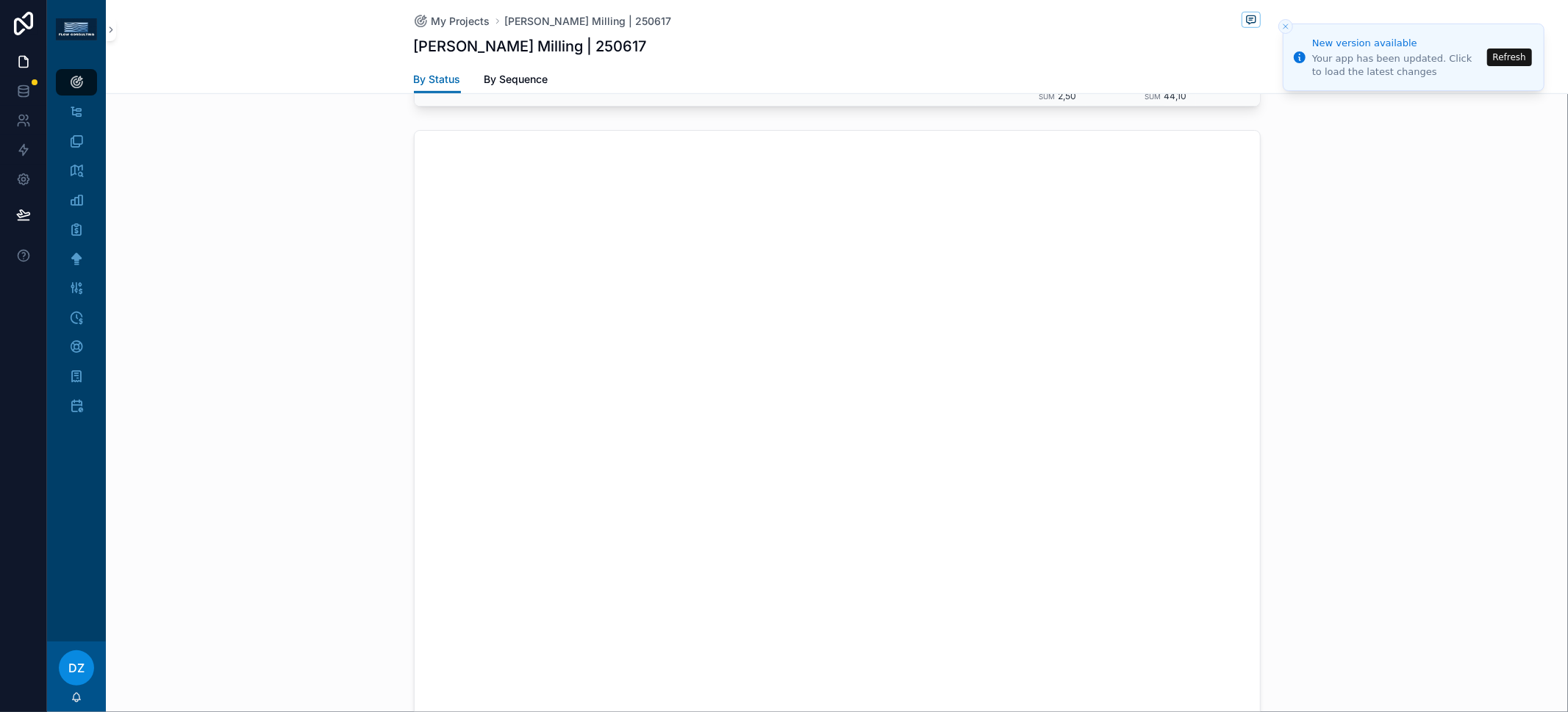
scroll to position [1133, 0]
click at [1403, 357] on div at bounding box center [837, 352] width 1463 height 725
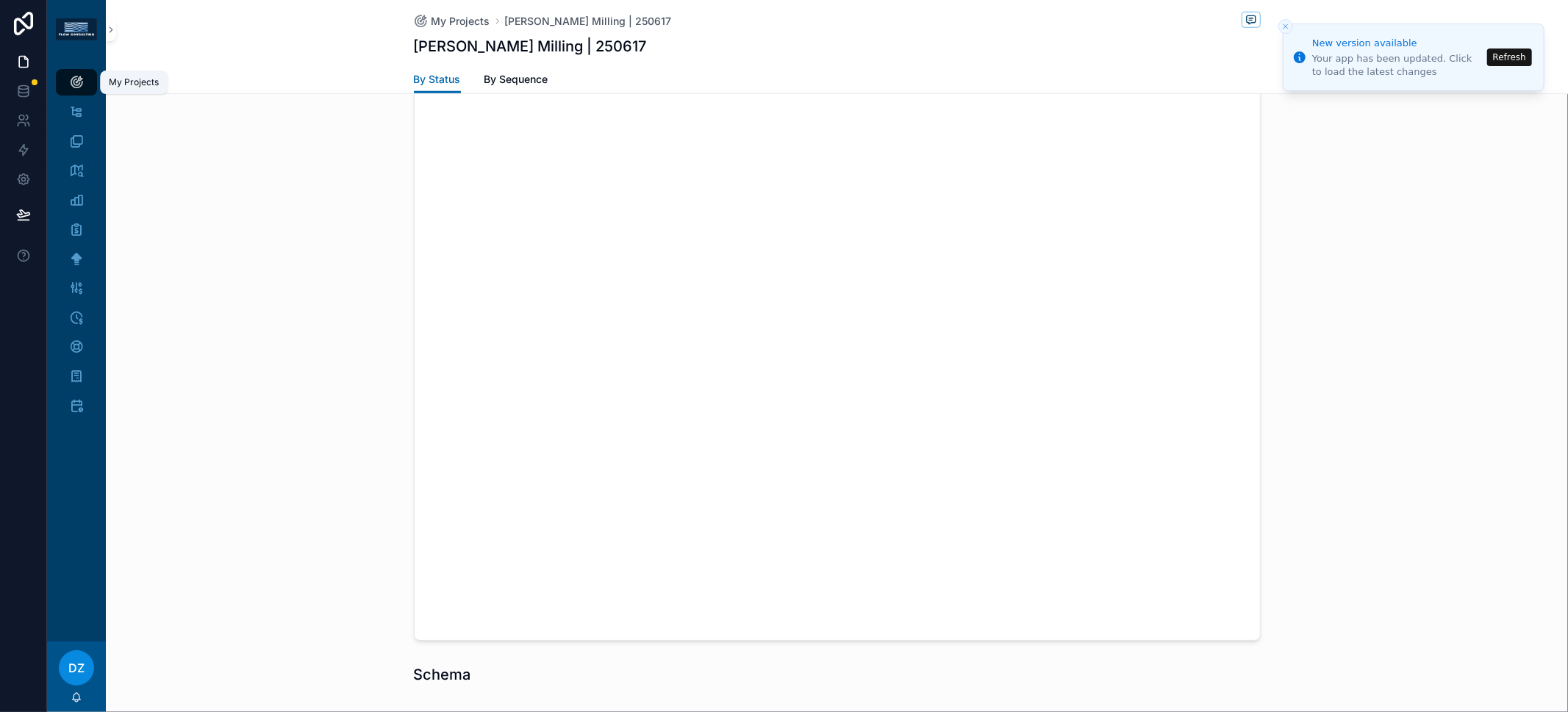
click at [89, 79] on link "My Projects" at bounding box center [76, 82] width 41 height 26
